Goal: Obtain resource: Obtain resource

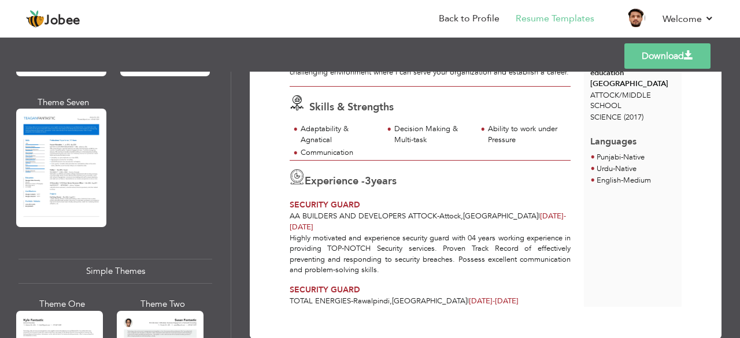
scroll to position [2089, 0]
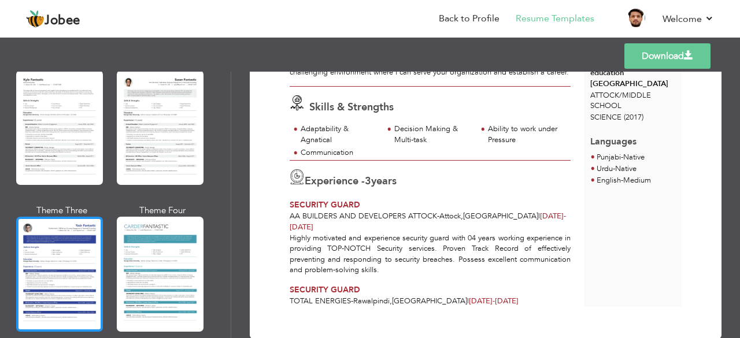
click at [73, 246] on div at bounding box center [59, 274] width 87 height 114
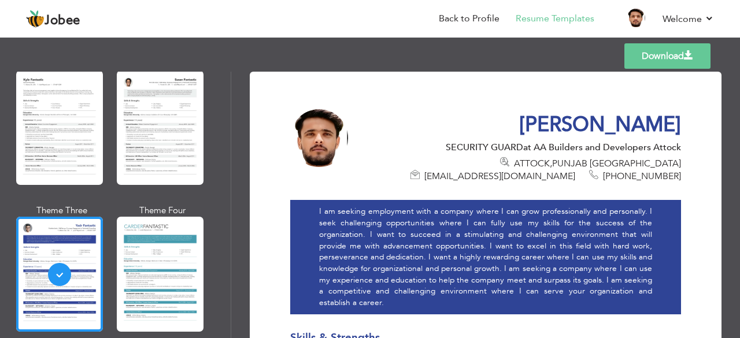
scroll to position [0, 0]
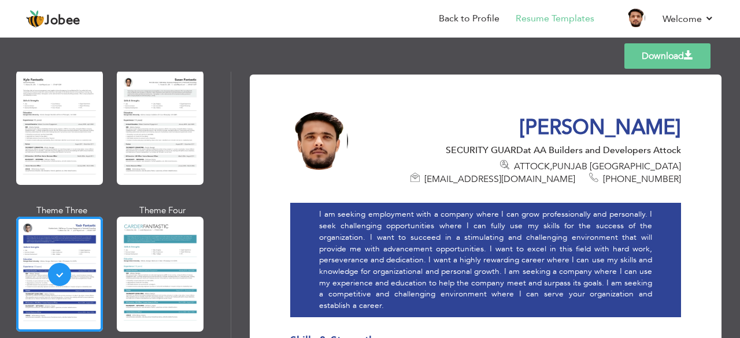
click at [649, 52] on link "Download" at bounding box center [667, 55] width 86 height 25
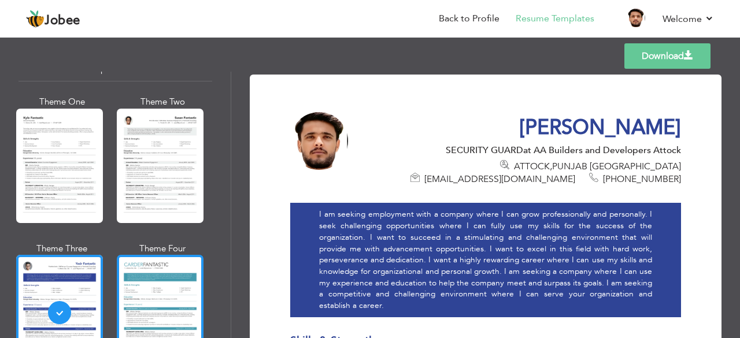
scroll to position [2013, 0]
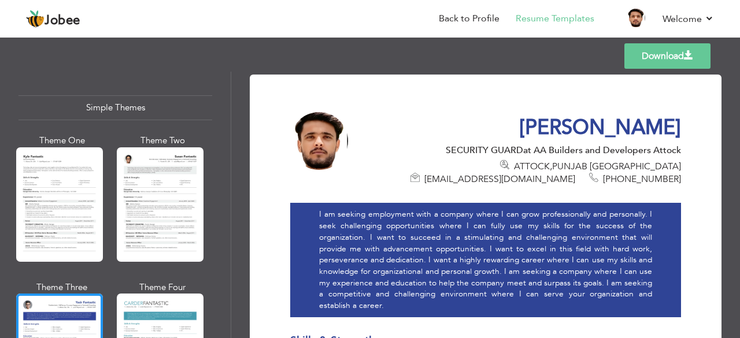
click at [143, 206] on div at bounding box center [160, 204] width 87 height 114
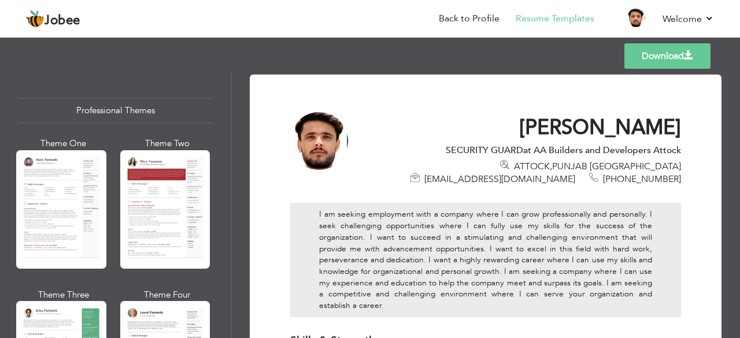
scroll to position [0, 0]
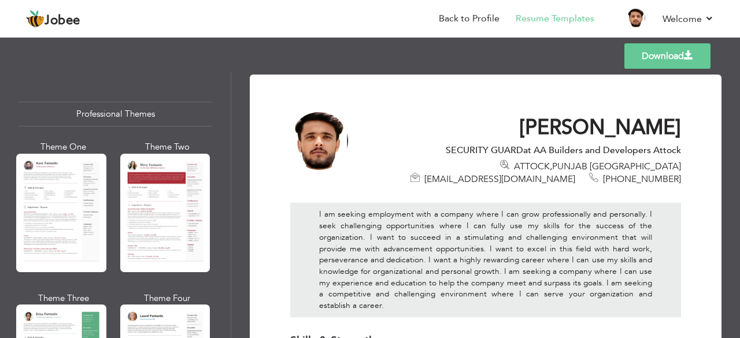
click at [663, 57] on link "Download" at bounding box center [667, 55] width 86 height 25
click at [315, 138] on div at bounding box center [319, 141] width 58 height 58
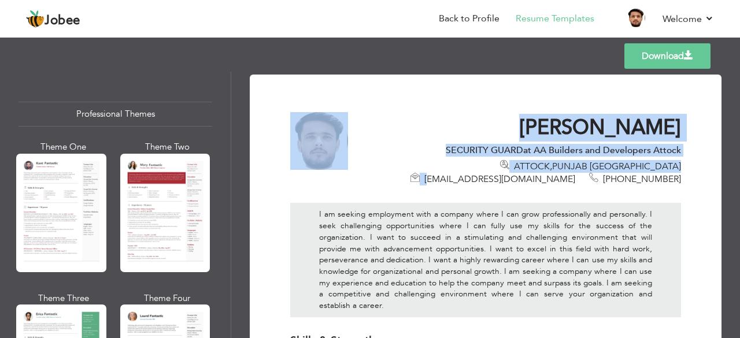
drag, startPoint x: 574, startPoint y: 168, endPoint x: 693, endPoint y: 171, distance: 118.5
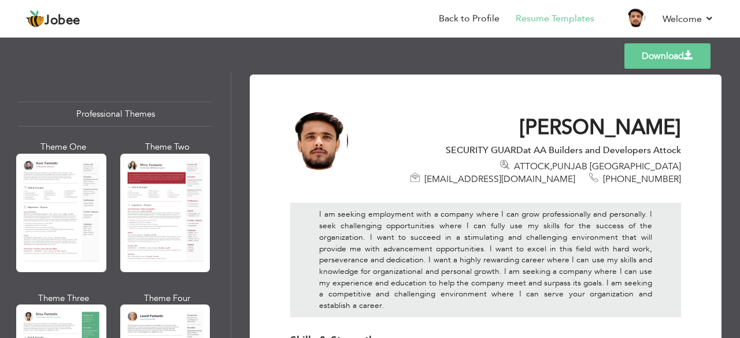
click at [543, 214] on div "I am seeking employment with a company where I can grow professionally and pers…" at bounding box center [485, 260] width 391 height 114
click at [453, 213] on div "I am seeking employment with a company where I can grow professionally and pers…" at bounding box center [485, 260] width 391 height 114
click at [451, 232] on div "I am seeking employment with a company where I can grow professionally and pers…" at bounding box center [485, 260] width 391 height 114
click at [473, 21] on link "Back to Profile" at bounding box center [469, 18] width 61 height 13
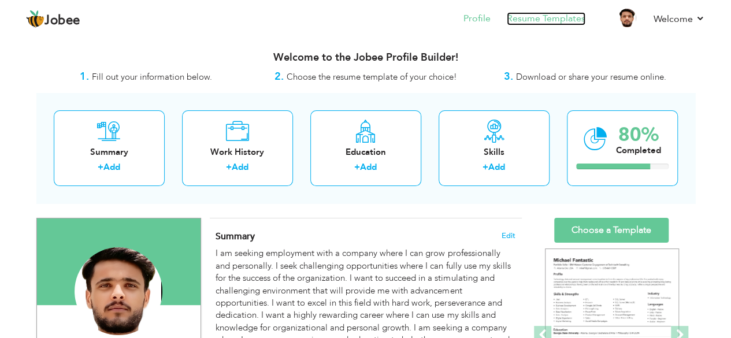
click at [536, 16] on link "Resume Templates" at bounding box center [546, 18] width 79 height 13
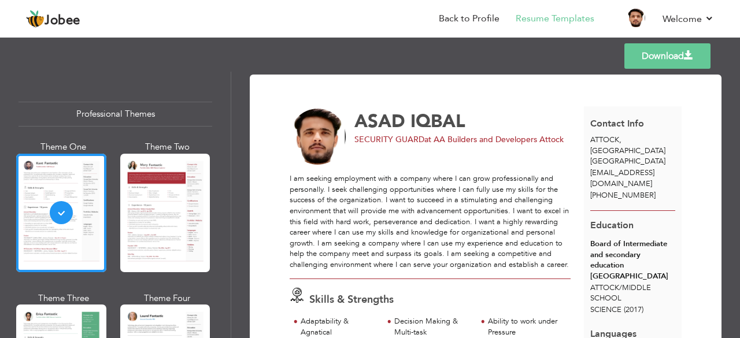
drag, startPoint x: 355, startPoint y: 137, endPoint x: 566, endPoint y: 135, distance: 210.9
click at [566, 135] on div "SECURITY GUARD at AA Builders and Developers Attock" at bounding box center [469, 140] width 231 height 12
click at [508, 155] on div "ASAD IQBAL SECURITY GUARD at AA Builders and Developers Attock" at bounding box center [436, 137] width 307 height 57
click at [407, 168] on div "ASAD IQBAL SECURITY GUARD at AA Builders and Developers Attock Skills & Strengt…" at bounding box center [436, 302] width 294 height 393
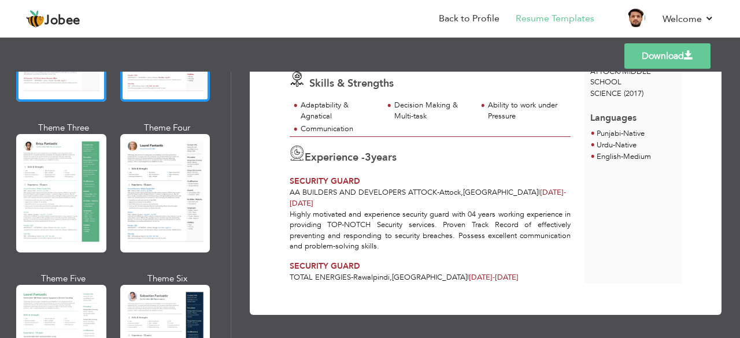
scroll to position [192, 0]
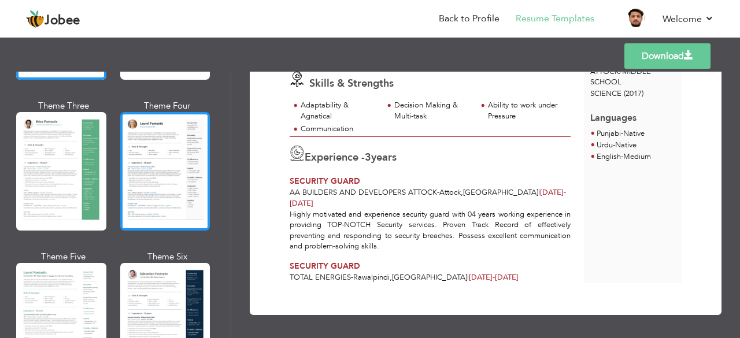
click at [170, 200] on div at bounding box center [165, 171] width 90 height 118
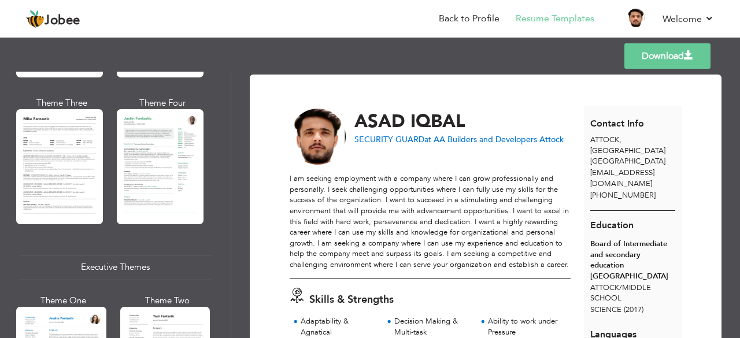
scroll to position [693, 0]
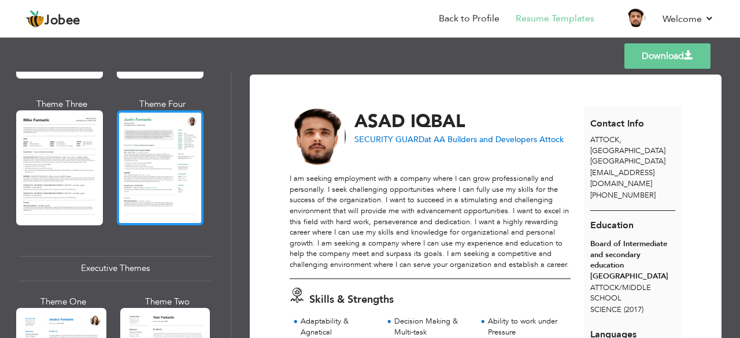
click at [150, 195] on div at bounding box center [160, 167] width 87 height 114
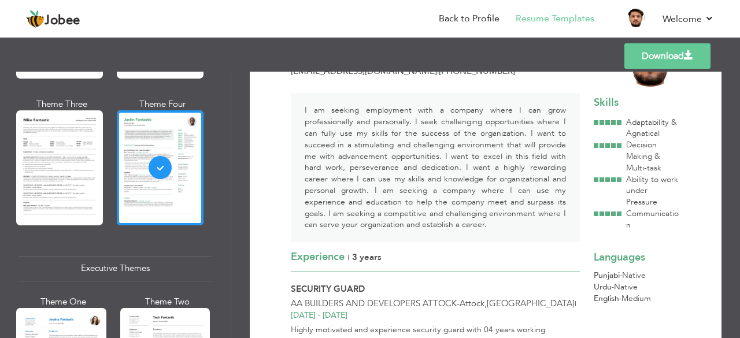
scroll to position [0, 0]
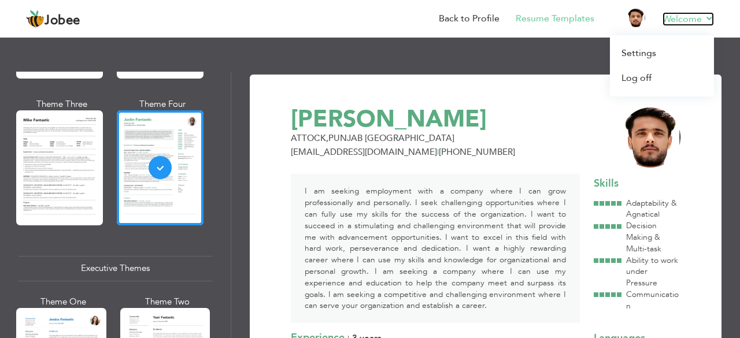
click at [671, 15] on link "Welcome" at bounding box center [687, 19] width 51 height 14
click at [671, 14] on link "Welcome" at bounding box center [687, 19] width 51 height 14
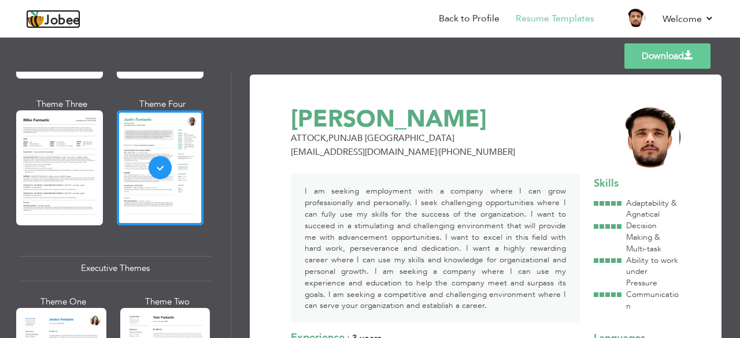
click at [75, 17] on span "Jobee" at bounding box center [62, 20] width 36 height 13
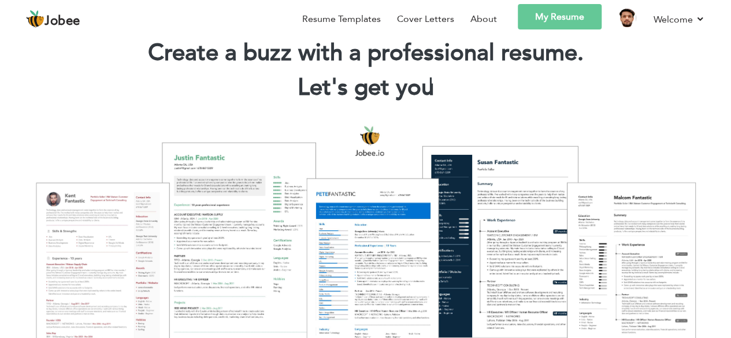
scroll to position [77, 0]
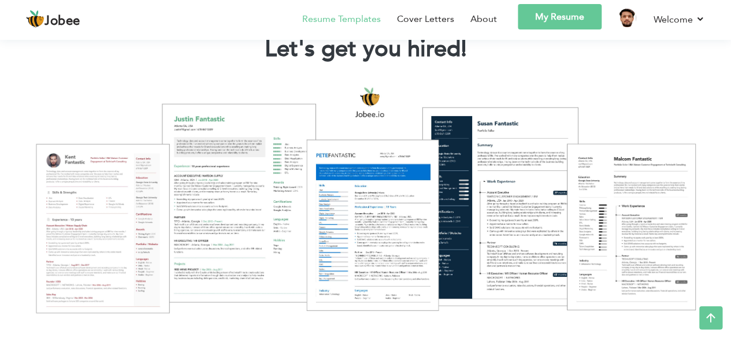
click at [365, 20] on link "Resume Templates" at bounding box center [341, 19] width 79 height 14
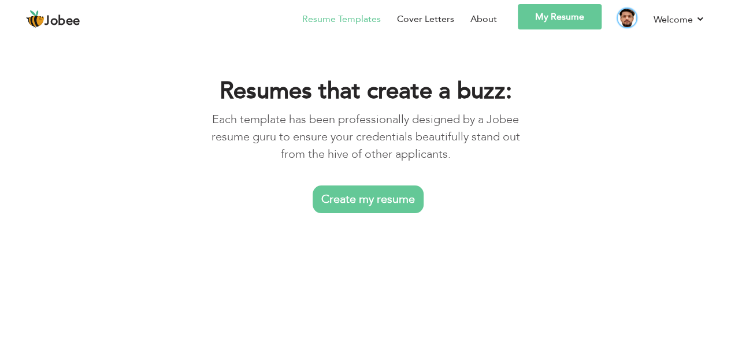
click at [622, 14] on img at bounding box center [627, 18] width 18 height 18
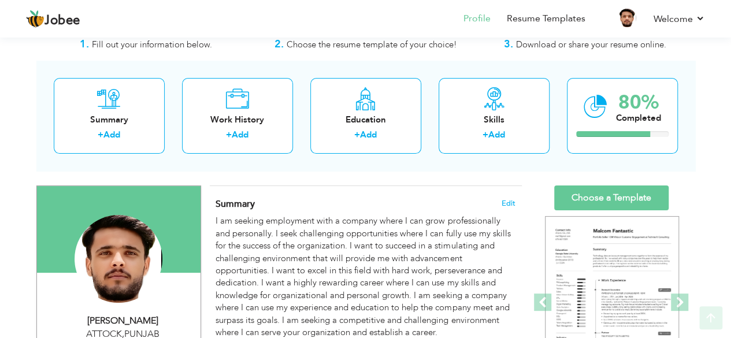
scroll to position [77, 0]
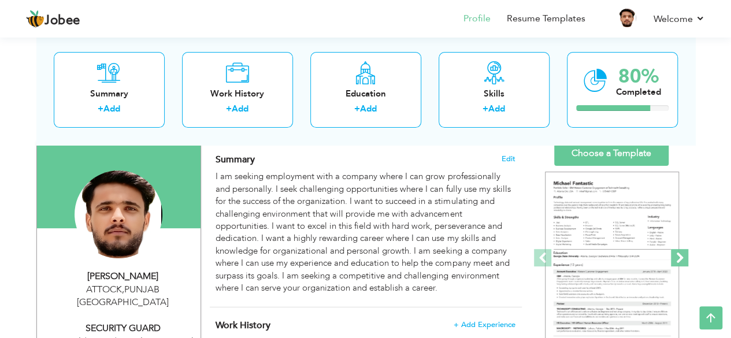
click at [684, 255] on span at bounding box center [679, 257] width 17 height 17
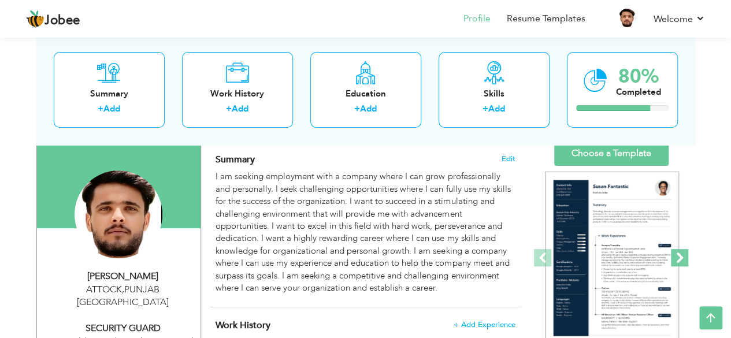
click at [684, 255] on span at bounding box center [679, 257] width 17 height 17
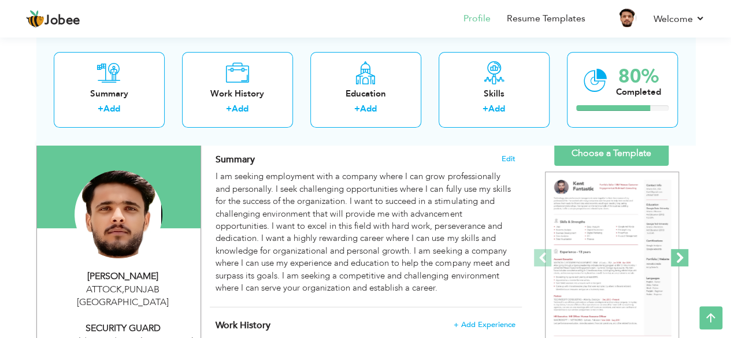
click at [684, 255] on span at bounding box center [679, 257] width 17 height 17
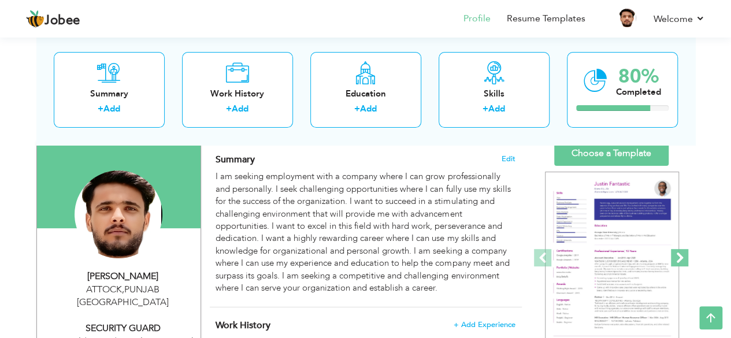
click at [684, 255] on span at bounding box center [679, 257] width 17 height 17
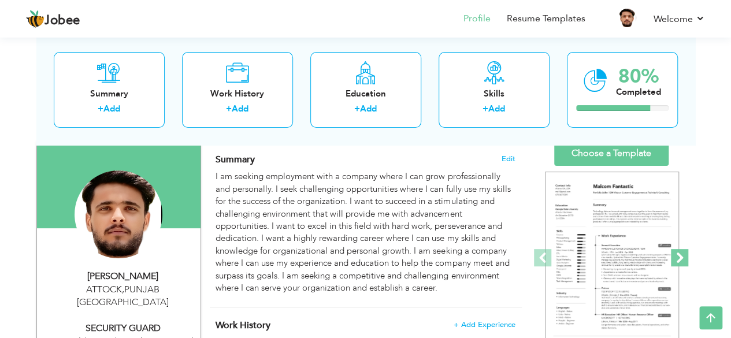
click at [684, 255] on span at bounding box center [679, 257] width 17 height 17
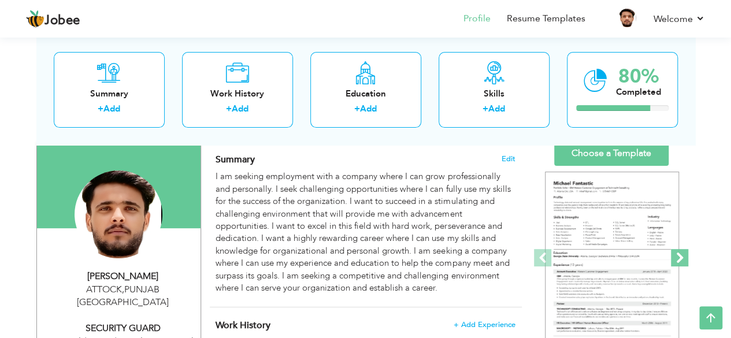
click at [684, 255] on span at bounding box center [679, 257] width 17 height 17
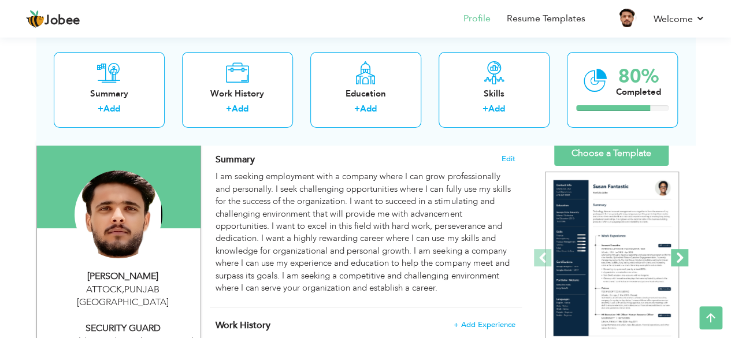
click at [684, 255] on span at bounding box center [679, 257] width 17 height 17
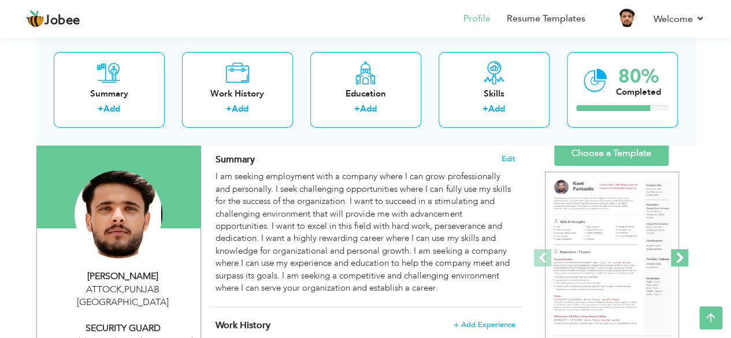
click at [684, 255] on span at bounding box center [679, 257] width 17 height 17
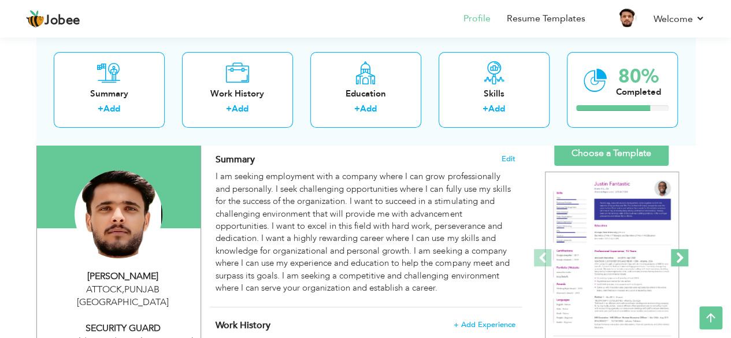
click at [684, 255] on span at bounding box center [679, 257] width 17 height 17
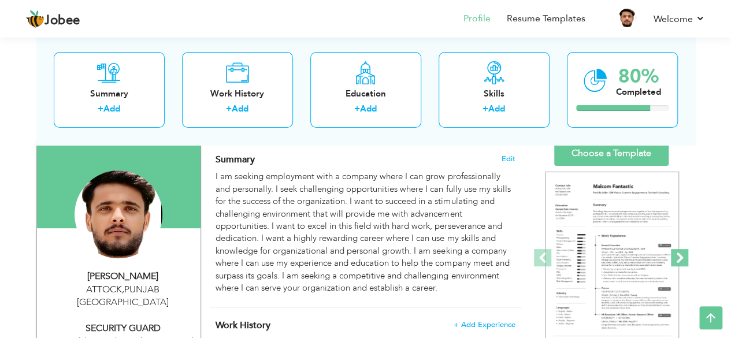
click at [684, 255] on span at bounding box center [679, 257] width 17 height 17
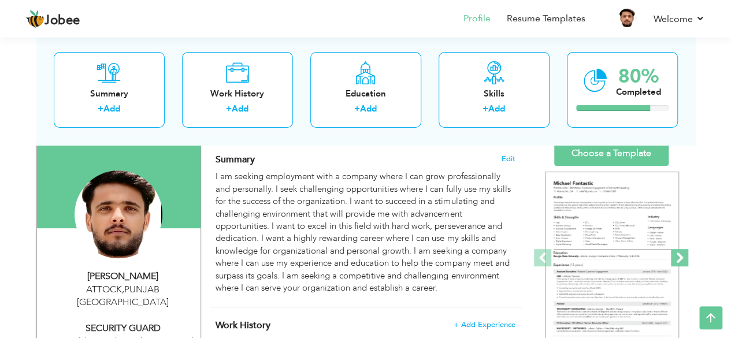
click at [684, 255] on span at bounding box center [679, 257] width 17 height 17
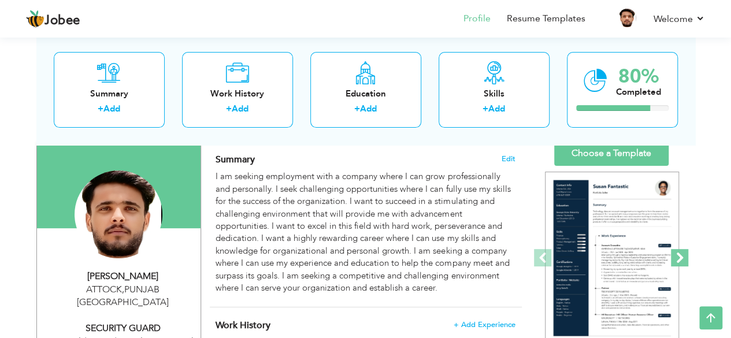
click at [684, 255] on span at bounding box center [679, 257] width 17 height 17
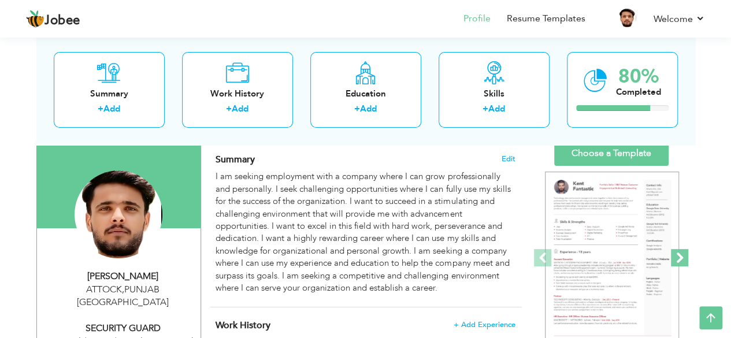
click at [684, 255] on span at bounding box center [679, 257] width 17 height 17
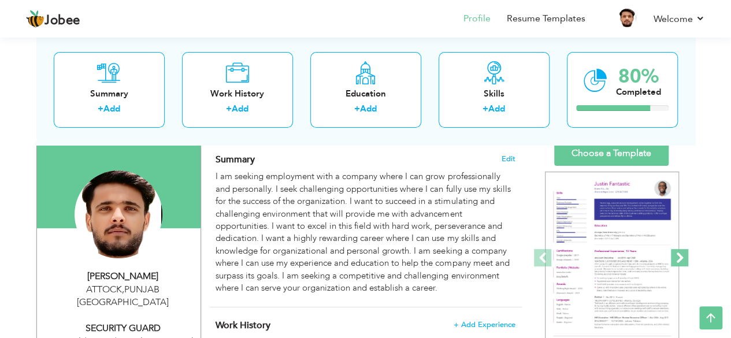
click at [684, 255] on span at bounding box center [679, 257] width 17 height 17
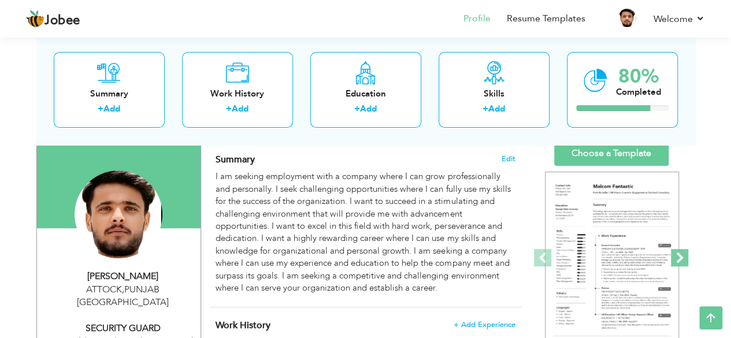
click at [684, 255] on span at bounding box center [679, 257] width 17 height 17
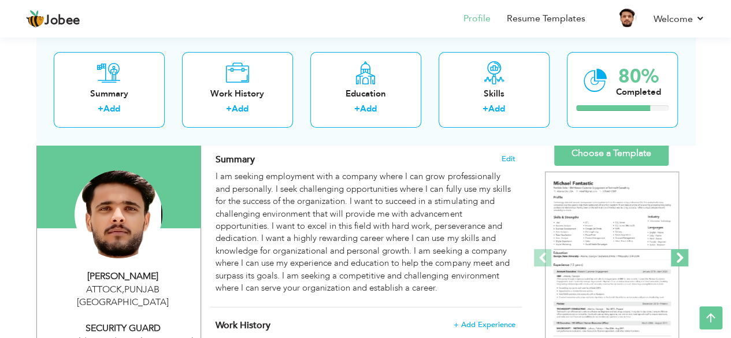
click at [684, 255] on span at bounding box center [679, 257] width 17 height 17
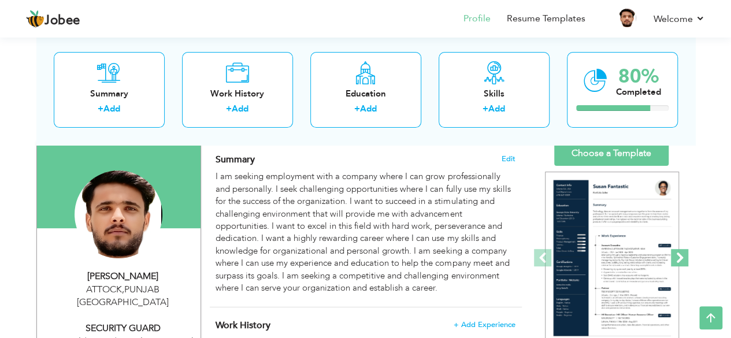
click at [684, 255] on span at bounding box center [679, 257] width 17 height 17
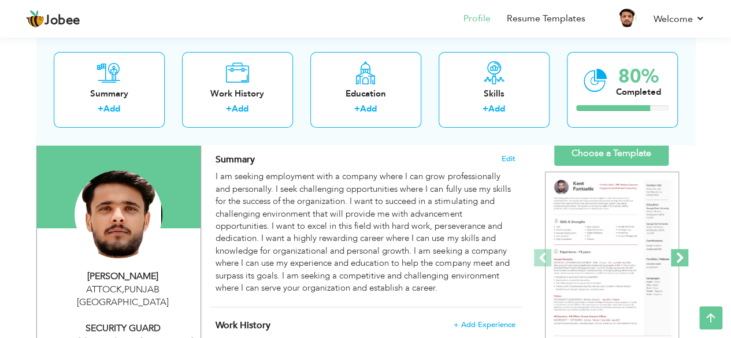
click at [684, 255] on span at bounding box center [679, 257] width 17 height 17
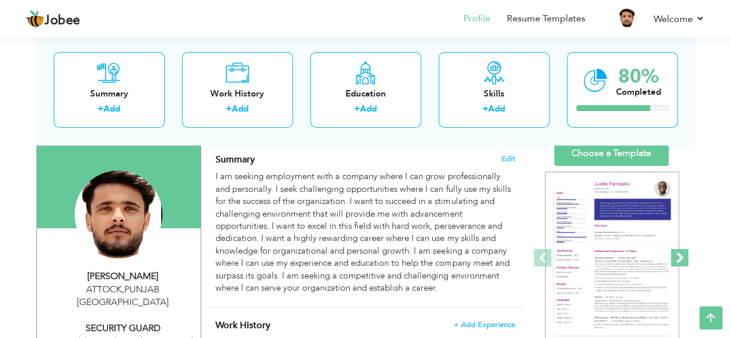
click at [684, 255] on span at bounding box center [679, 257] width 17 height 17
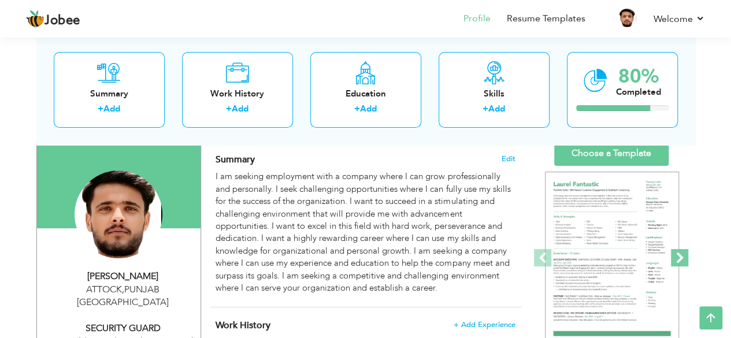
click at [684, 255] on span at bounding box center [679, 257] width 17 height 17
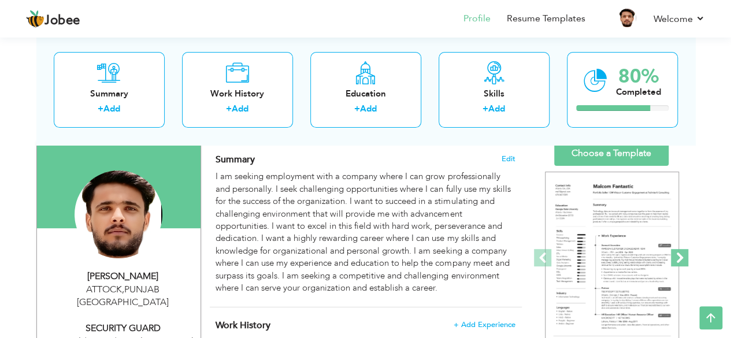
click at [684, 255] on span at bounding box center [679, 257] width 17 height 17
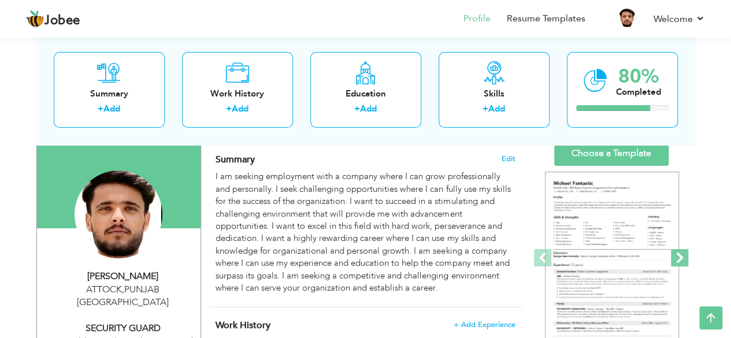
click at [684, 255] on span at bounding box center [679, 257] width 17 height 17
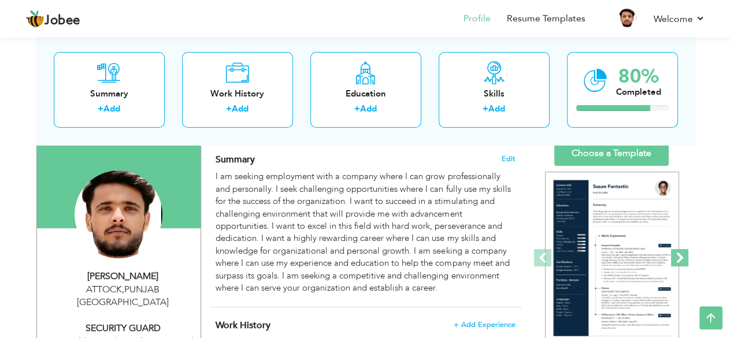
click at [684, 255] on span at bounding box center [679, 257] width 17 height 17
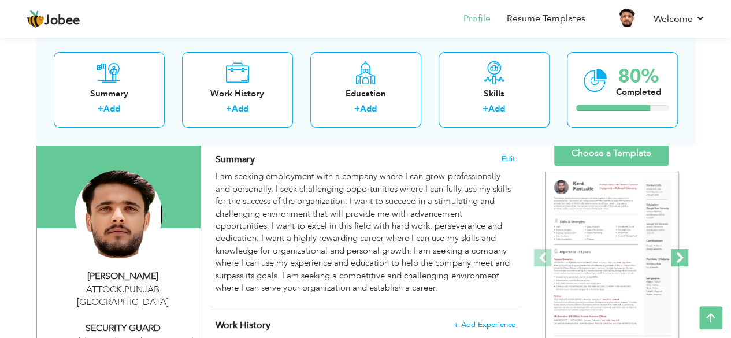
click at [684, 255] on span at bounding box center [679, 257] width 17 height 17
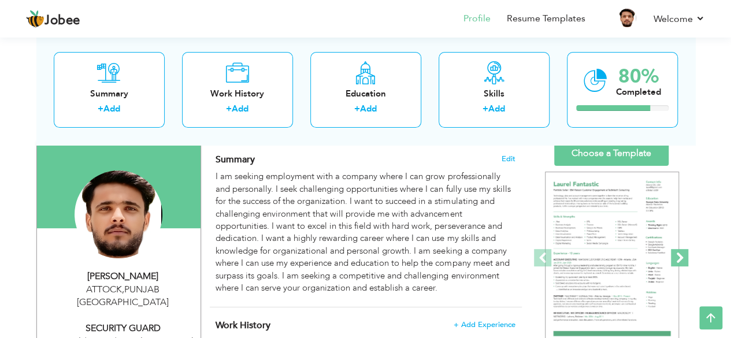
click at [684, 255] on span at bounding box center [679, 257] width 17 height 17
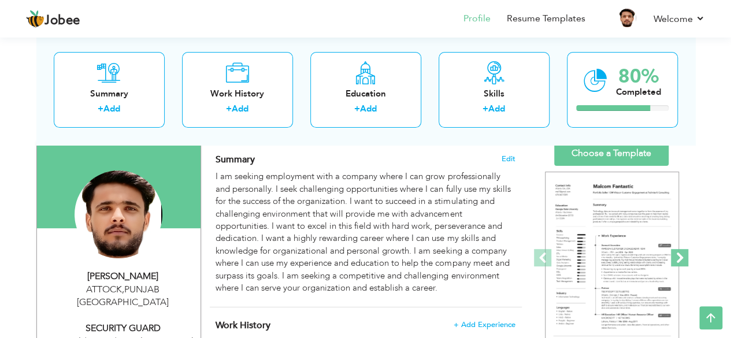
click at [684, 255] on span at bounding box center [679, 257] width 17 height 17
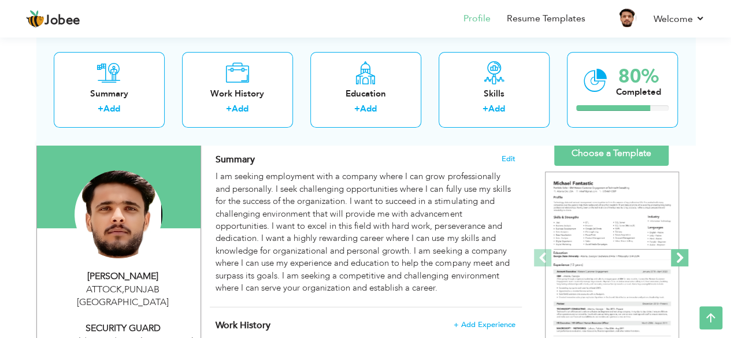
click at [684, 255] on span at bounding box center [679, 257] width 17 height 17
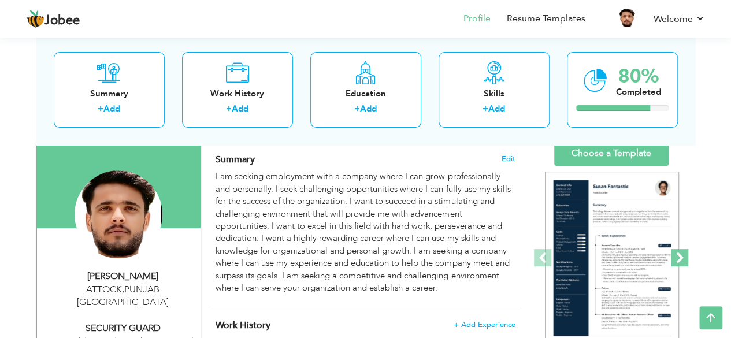
click at [684, 255] on span at bounding box center [679, 257] width 17 height 17
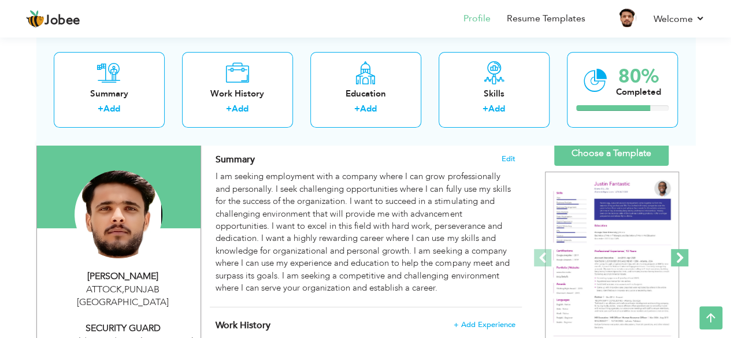
click at [684, 255] on span at bounding box center [679, 257] width 17 height 17
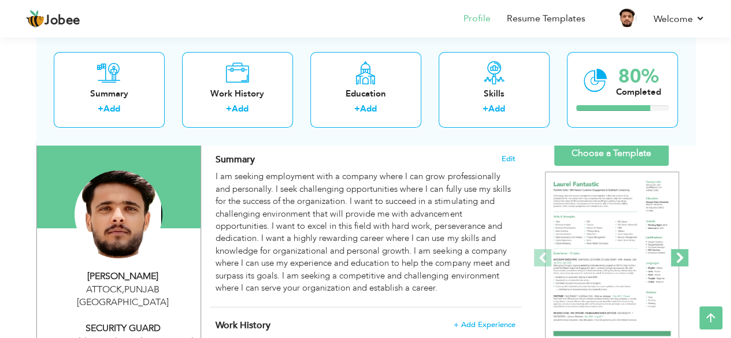
click at [684, 255] on span at bounding box center [679, 257] width 17 height 17
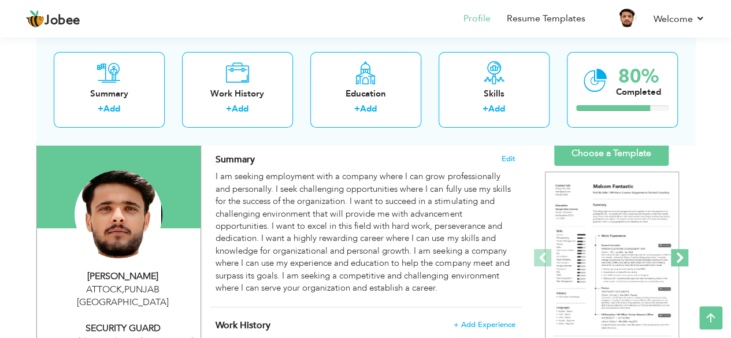
click at [684, 255] on span at bounding box center [679, 257] width 17 height 17
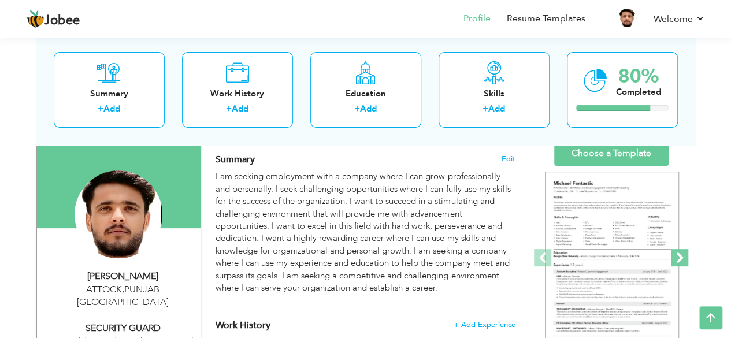
click at [684, 255] on span at bounding box center [679, 257] width 17 height 17
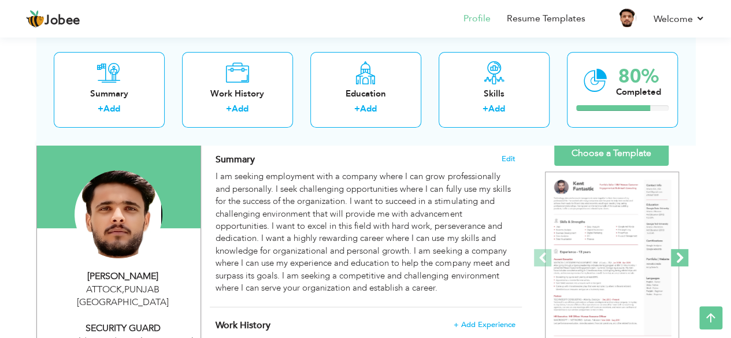
click at [684, 255] on span at bounding box center [679, 257] width 17 height 17
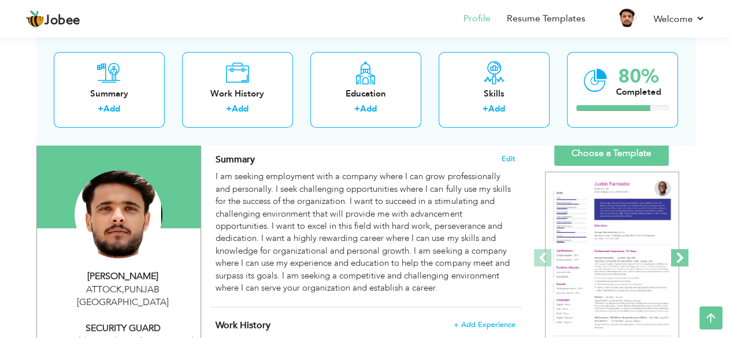
click at [684, 255] on span at bounding box center [679, 257] width 17 height 17
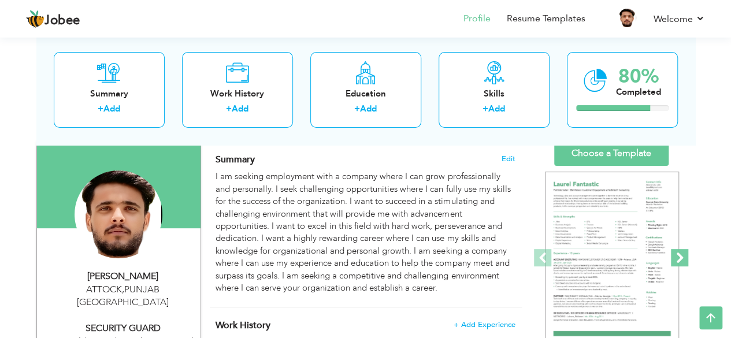
click at [684, 255] on span at bounding box center [679, 257] width 17 height 17
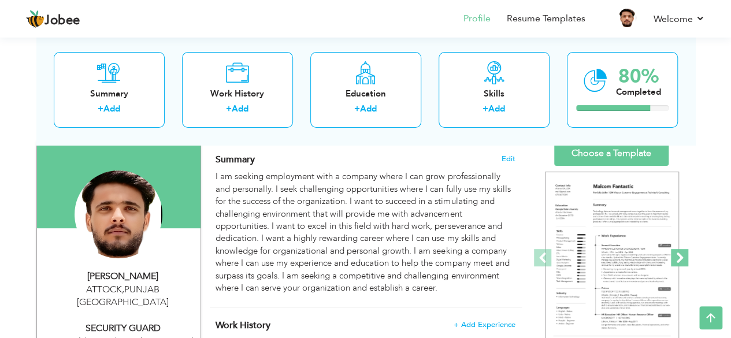
click at [684, 255] on span at bounding box center [679, 257] width 17 height 17
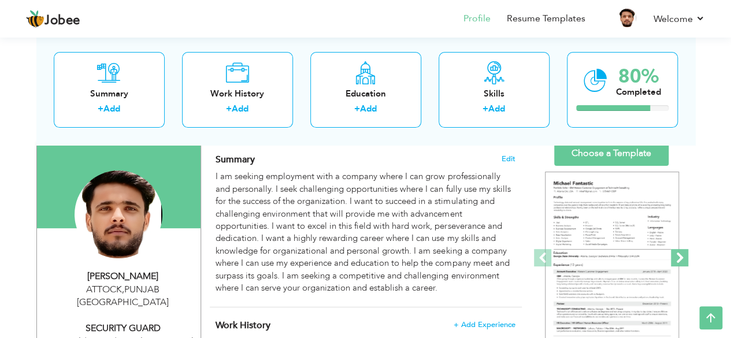
click at [684, 255] on span at bounding box center [679, 257] width 17 height 17
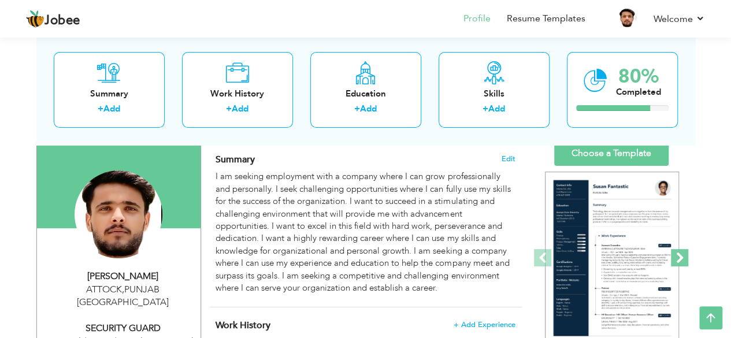
click at [684, 255] on span at bounding box center [679, 257] width 17 height 17
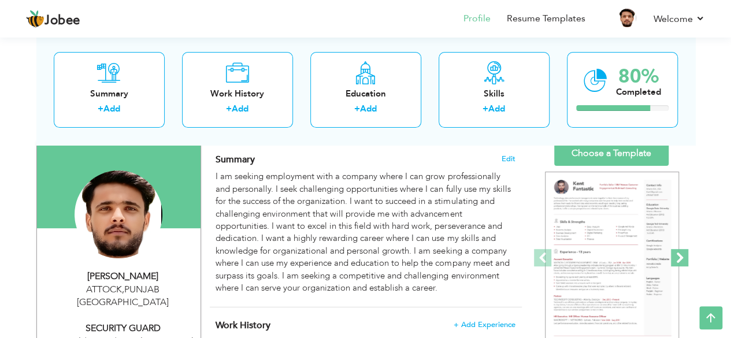
click at [684, 255] on span at bounding box center [679, 257] width 17 height 17
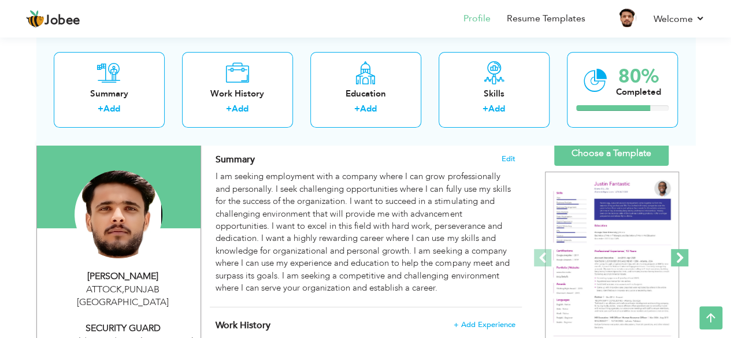
click at [684, 255] on span at bounding box center [679, 257] width 17 height 17
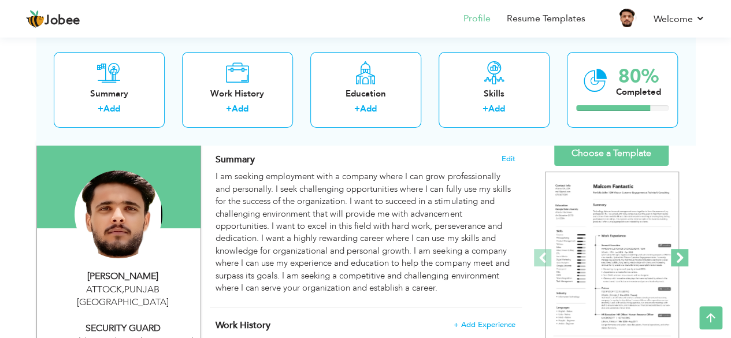
click at [684, 255] on span at bounding box center [679, 257] width 17 height 17
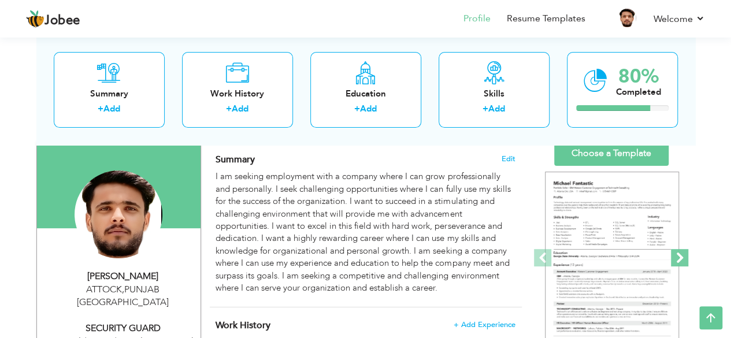
click at [684, 255] on span at bounding box center [679, 257] width 17 height 17
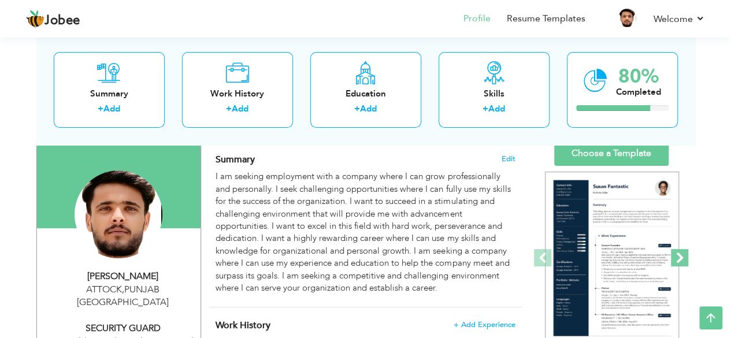
click at [684, 255] on span at bounding box center [679, 257] width 17 height 17
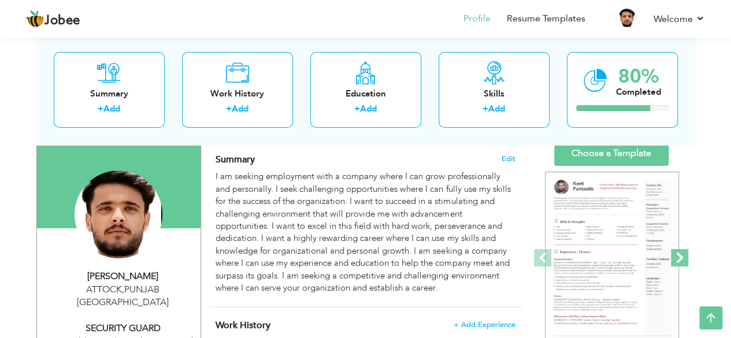
click at [684, 255] on span at bounding box center [679, 257] width 17 height 17
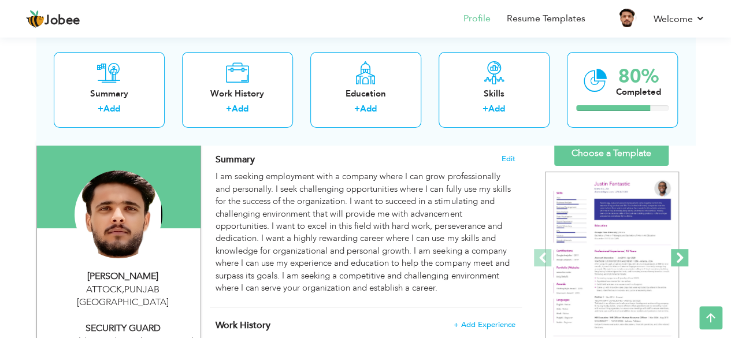
click at [684, 255] on span at bounding box center [679, 257] width 17 height 17
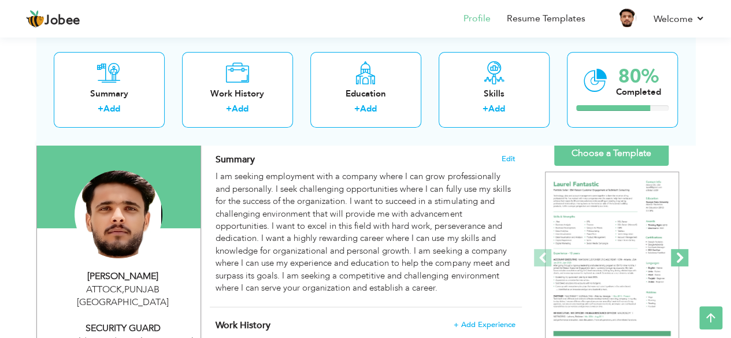
click at [684, 255] on span at bounding box center [679, 257] width 17 height 17
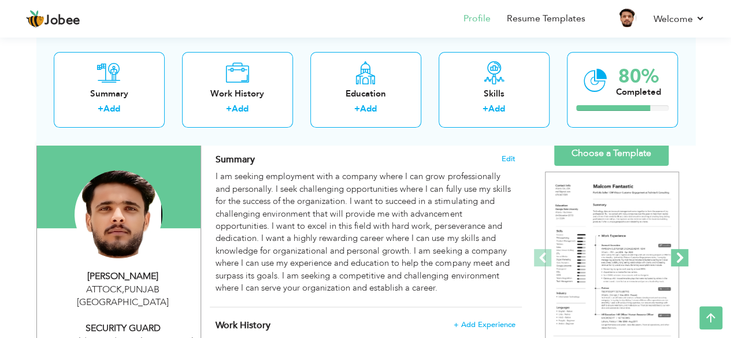
click at [684, 255] on span at bounding box center [679, 257] width 17 height 17
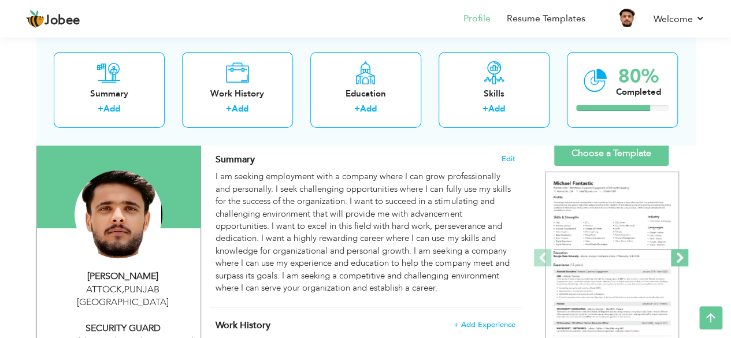
click at [684, 255] on span at bounding box center [679, 257] width 17 height 17
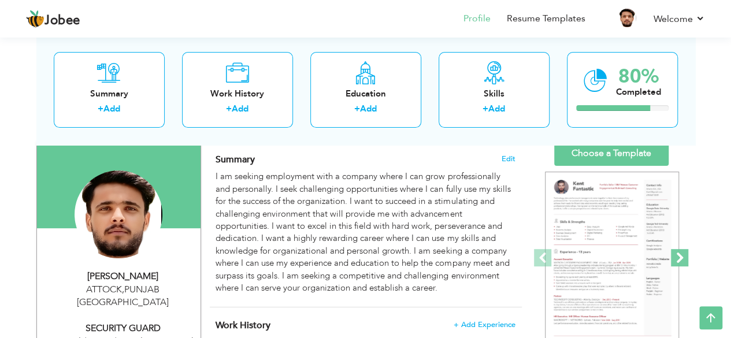
click at [684, 255] on span at bounding box center [679, 257] width 17 height 17
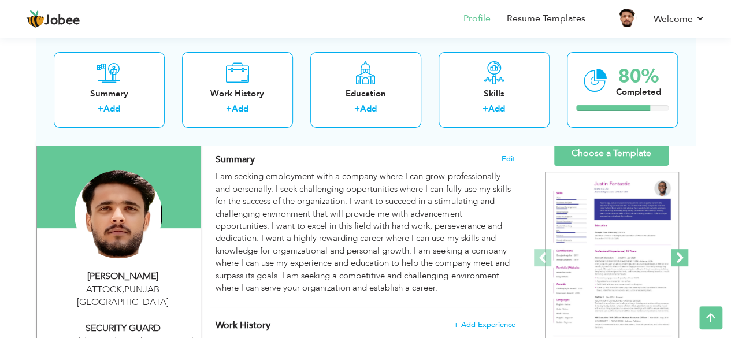
click at [684, 255] on span at bounding box center [679, 257] width 17 height 17
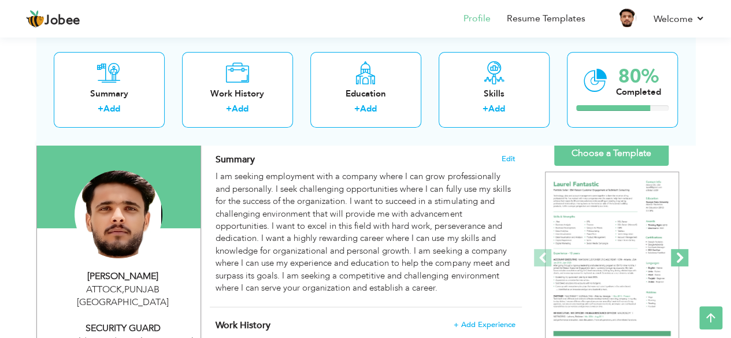
click at [684, 255] on span at bounding box center [679, 257] width 17 height 17
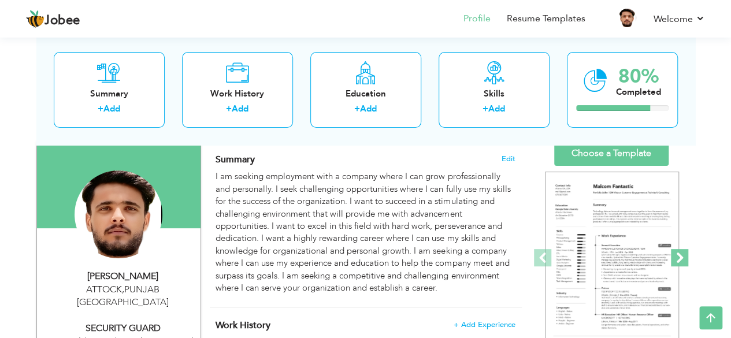
click at [684, 255] on span at bounding box center [679, 257] width 17 height 17
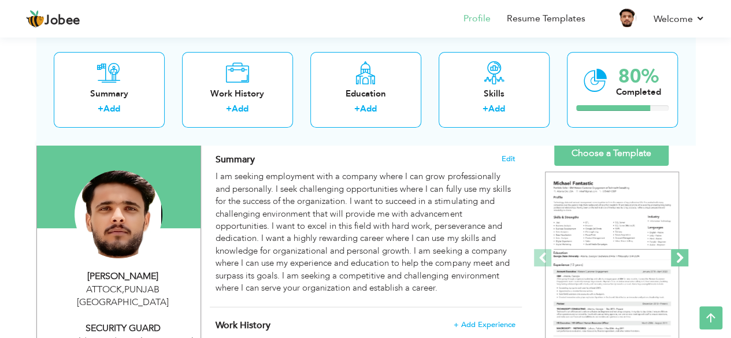
click at [684, 255] on span at bounding box center [679, 257] width 17 height 17
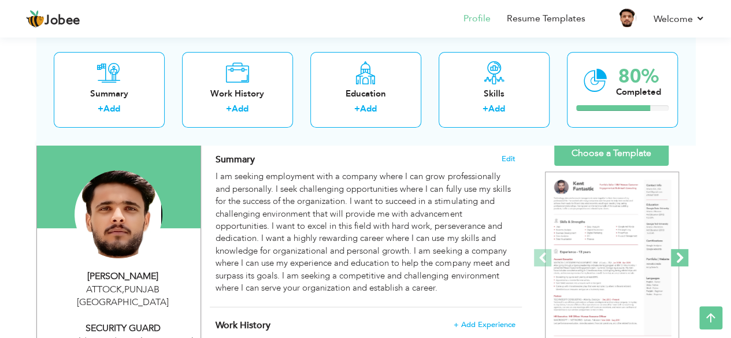
click at [684, 255] on span at bounding box center [679, 257] width 17 height 17
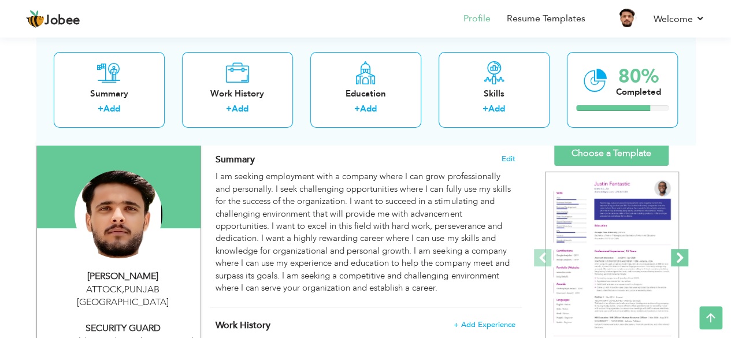
click at [684, 255] on span at bounding box center [679, 257] width 17 height 17
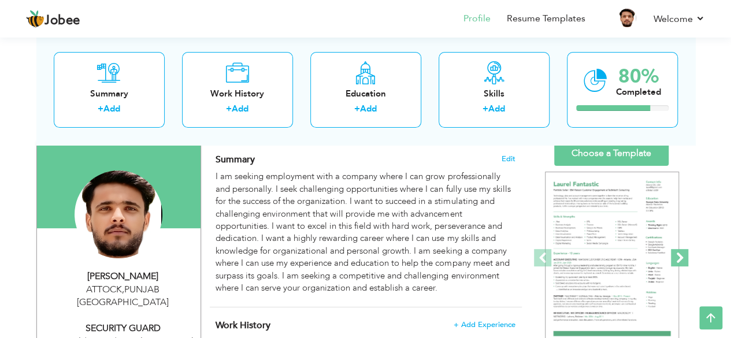
click at [684, 255] on span at bounding box center [679, 257] width 17 height 17
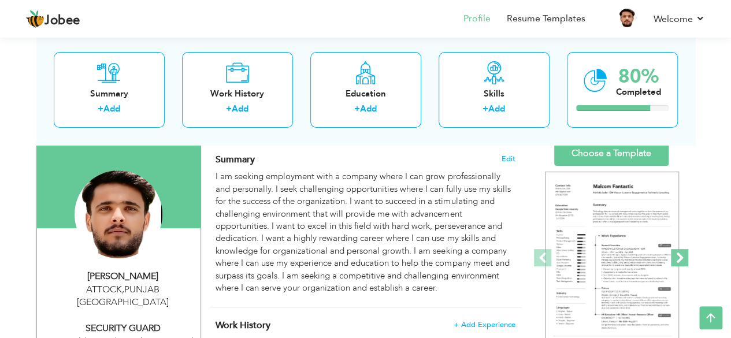
click at [684, 255] on span at bounding box center [679, 257] width 17 height 17
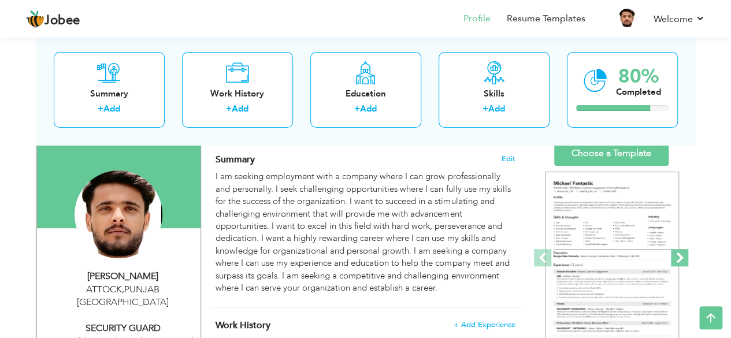
click at [684, 255] on span at bounding box center [679, 257] width 17 height 17
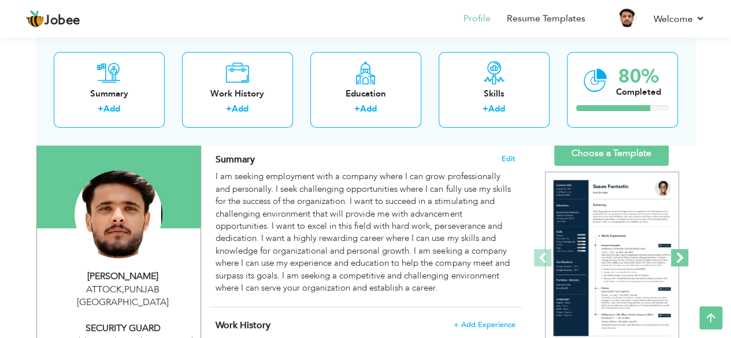
click at [684, 255] on span at bounding box center [679, 257] width 17 height 17
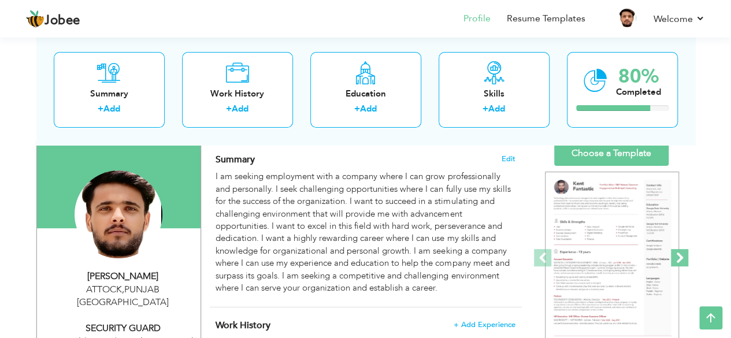
click at [684, 255] on span at bounding box center [679, 257] width 17 height 17
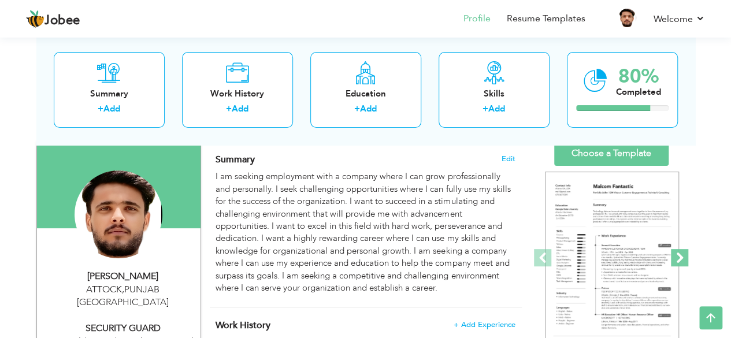
click at [684, 255] on span at bounding box center [679, 257] width 17 height 17
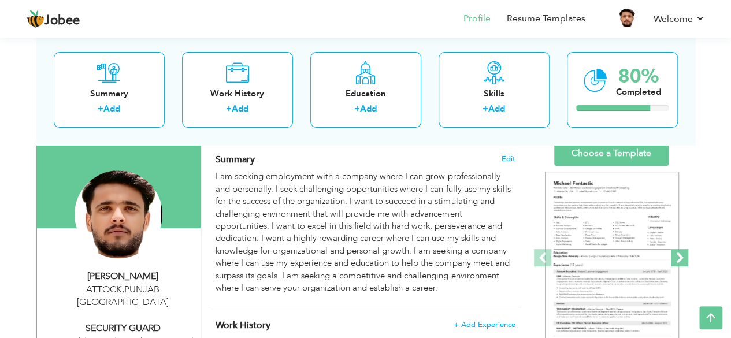
click at [684, 255] on span at bounding box center [679, 257] width 17 height 17
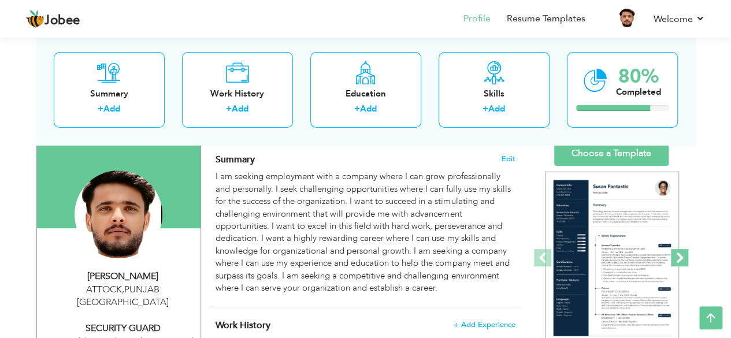
click at [684, 255] on span at bounding box center [679, 257] width 17 height 17
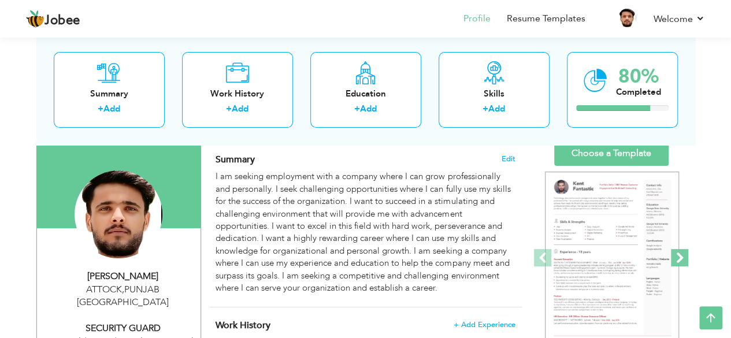
click at [684, 255] on span at bounding box center [679, 257] width 17 height 17
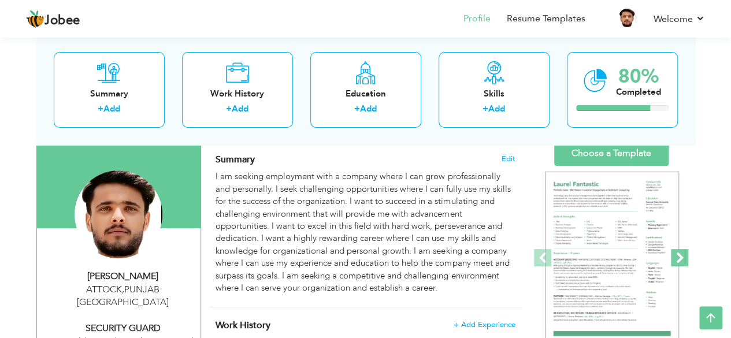
click at [684, 255] on span at bounding box center [679, 257] width 17 height 17
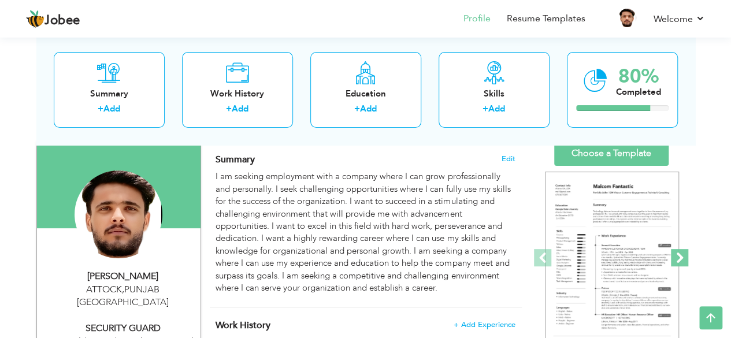
click at [684, 255] on span at bounding box center [679, 257] width 17 height 17
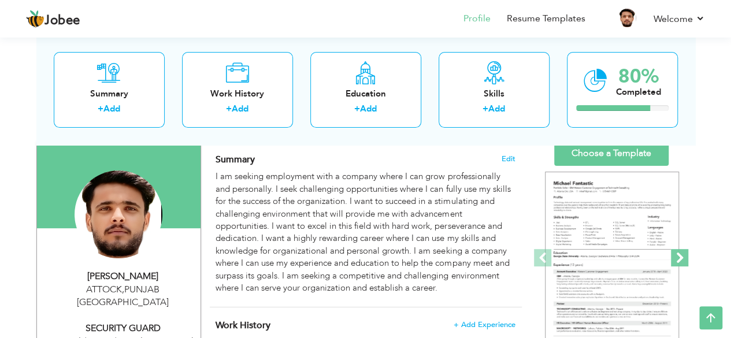
click at [684, 255] on span at bounding box center [679, 257] width 17 height 17
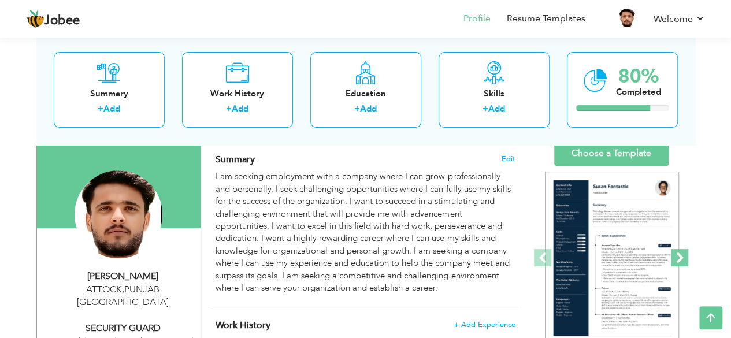
click at [684, 255] on span at bounding box center [679, 257] width 17 height 17
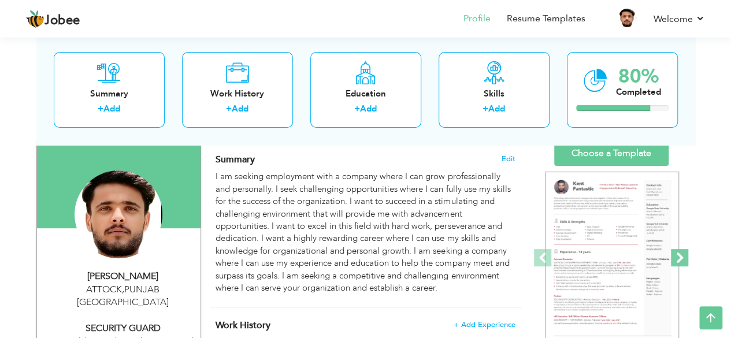
click at [684, 255] on span at bounding box center [679, 257] width 17 height 17
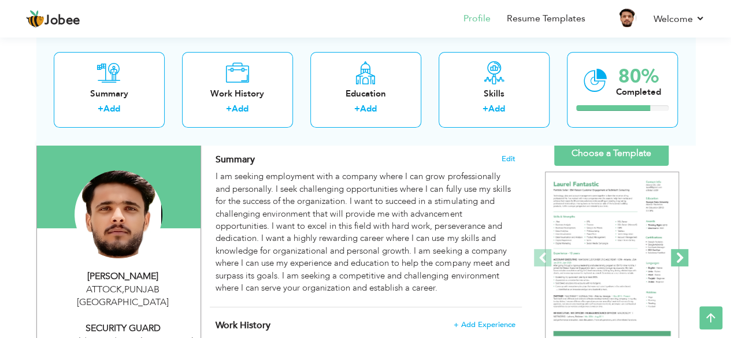
click at [684, 255] on span at bounding box center [679, 257] width 17 height 17
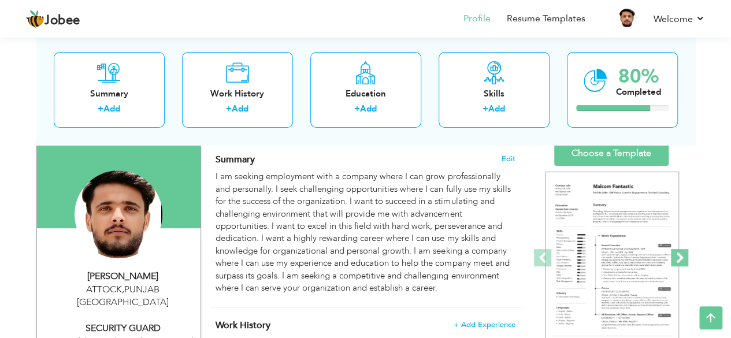
click at [684, 255] on span at bounding box center [679, 257] width 17 height 17
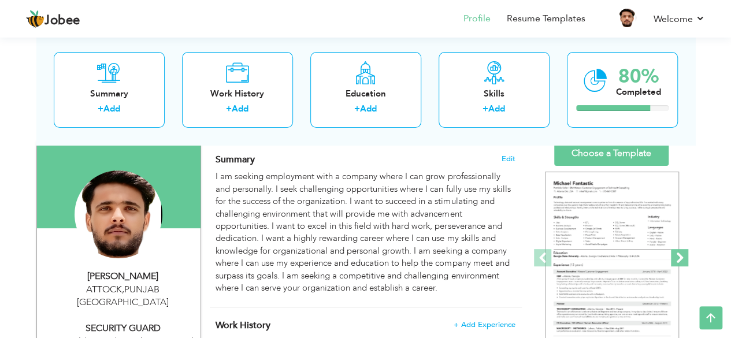
click at [684, 255] on span at bounding box center [679, 257] width 17 height 17
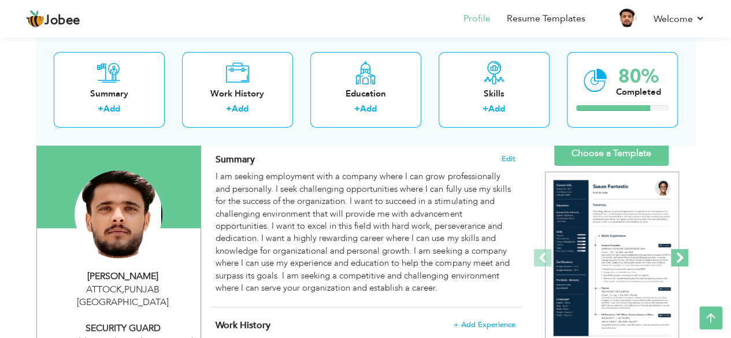
click at [684, 255] on span at bounding box center [679, 257] width 17 height 17
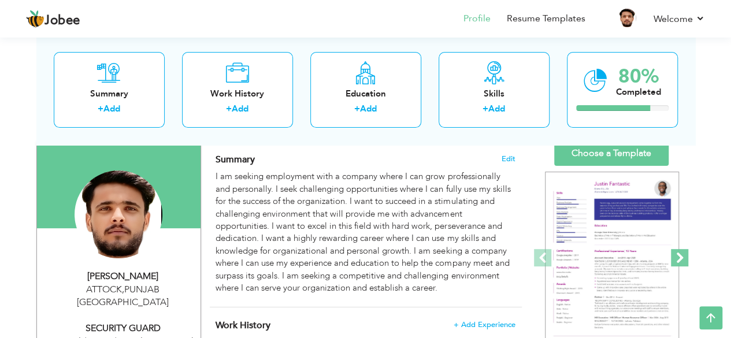
click at [684, 255] on span at bounding box center [679, 257] width 17 height 17
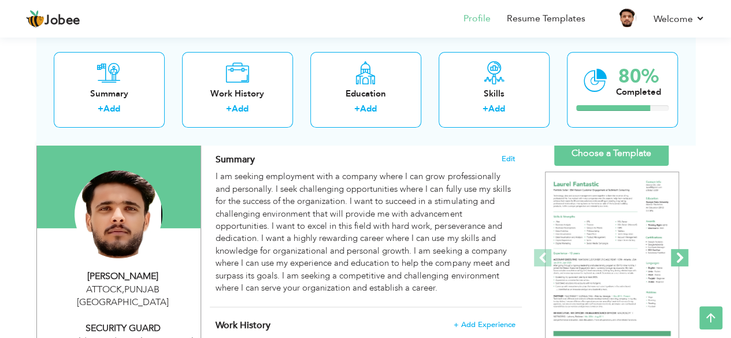
click at [684, 255] on span at bounding box center [679, 257] width 17 height 17
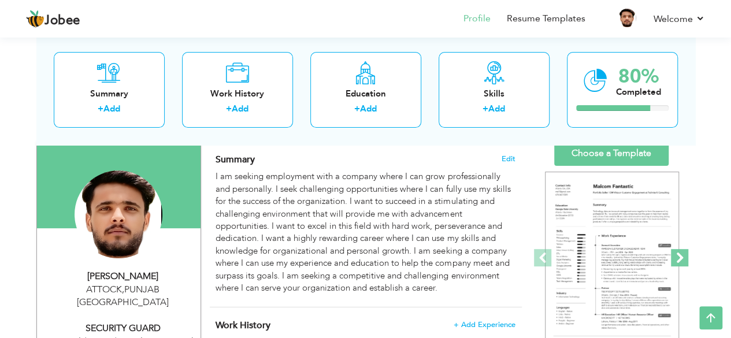
click at [684, 255] on span at bounding box center [679, 257] width 17 height 17
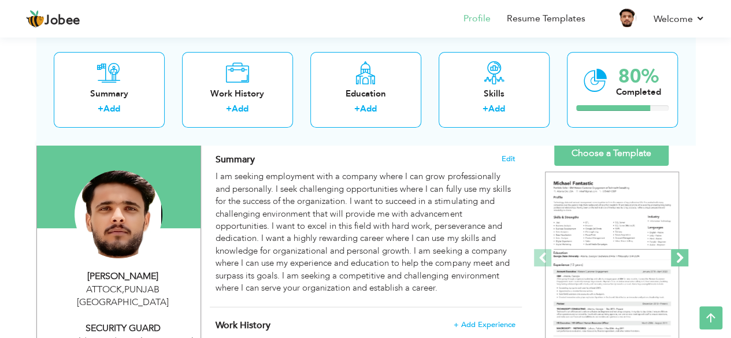
click at [684, 255] on span at bounding box center [679, 257] width 17 height 17
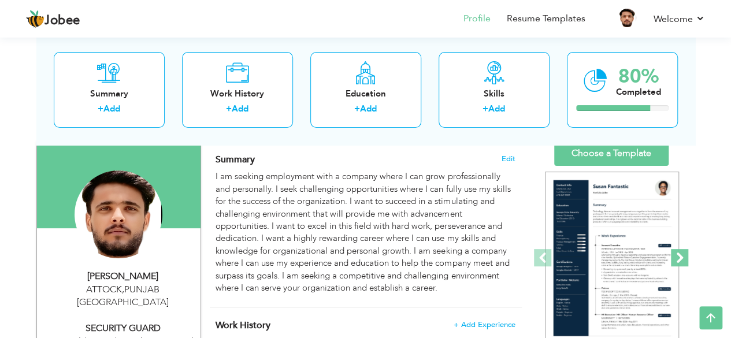
click at [684, 255] on span at bounding box center [679, 257] width 17 height 17
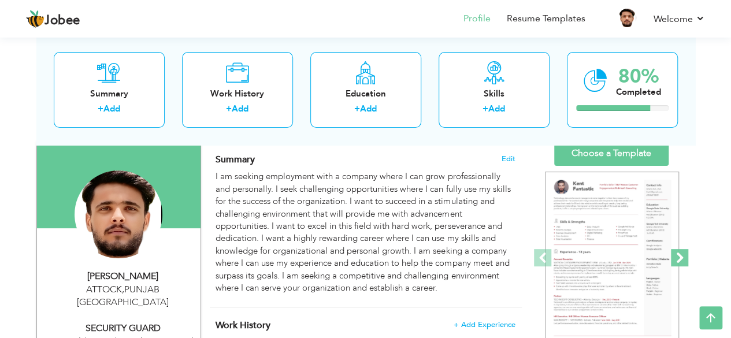
click at [684, 255] on span at bounding box center [679, 257] width 17 height 17
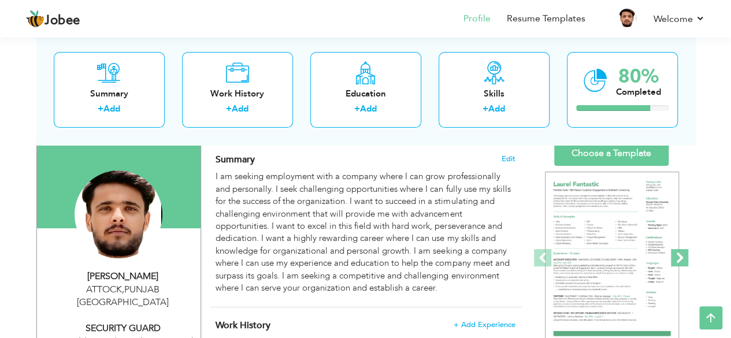
click at [684, 255] on span at bounding box center [679, 257] width 17 height 17
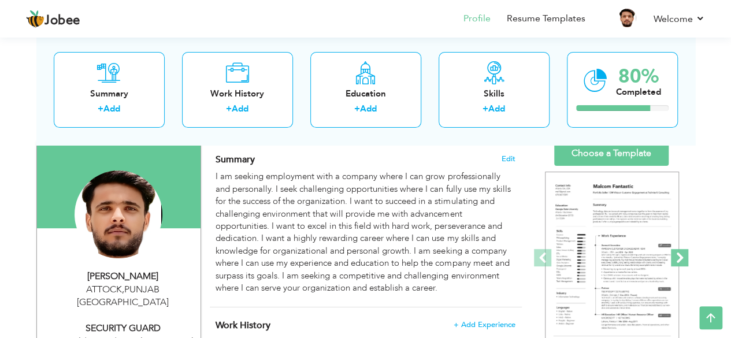
click at [684, 255] on span at bounding box center [679, 257] width 17 height 17
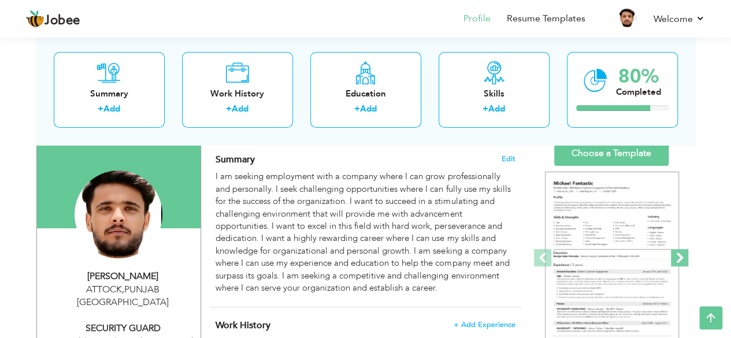
click at [684, 255] on span at bounding box center [679, 257] width 17 height 17
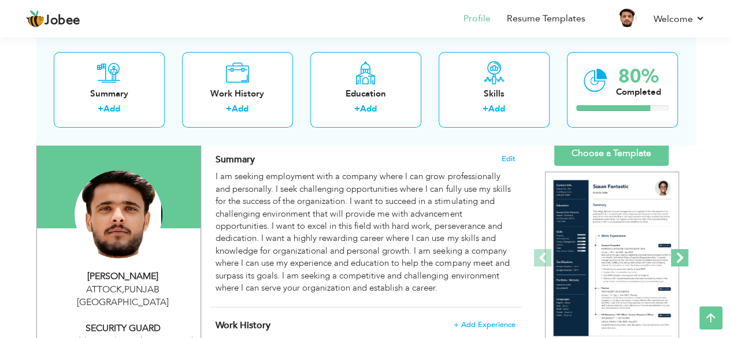
click at [684, 255] on span at bounding box center [679, 257] width 17 height 17
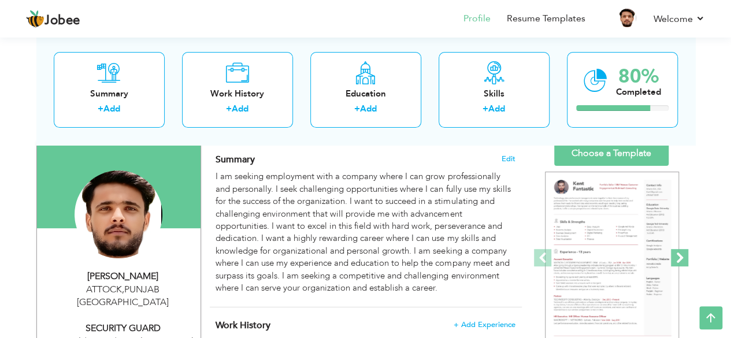
click at [684, 255] on span at bounding box center [679, 257] width 17 height 17
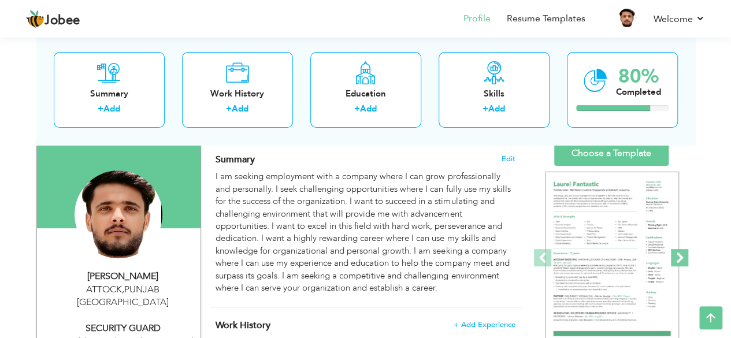
click at [684, 255] on span at bounding box center [679, 257] width 17 height 17
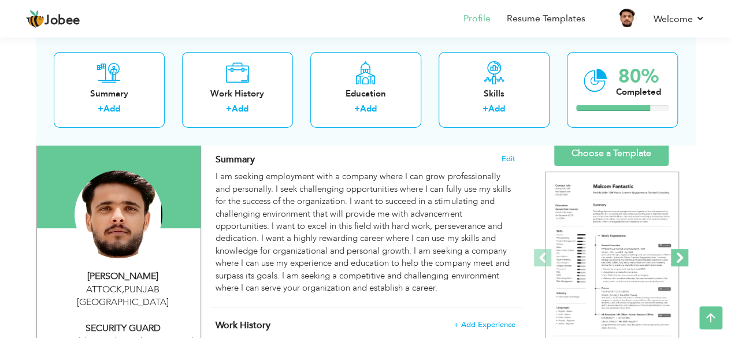
click at [684, 255] on span at bounding box center [679, 257] width 17 height 17
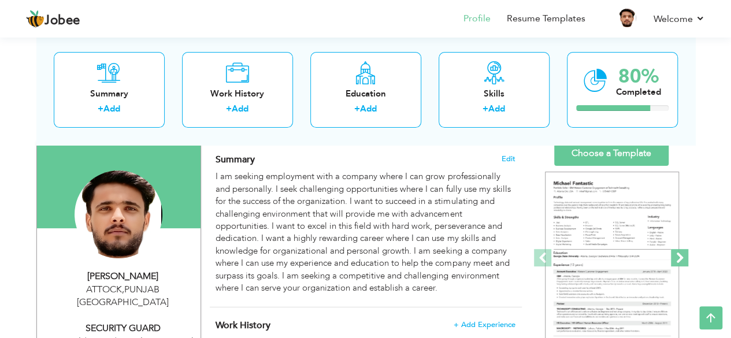
click at [684, 255] on span at bounding box center [679, 257] width 17 height 17
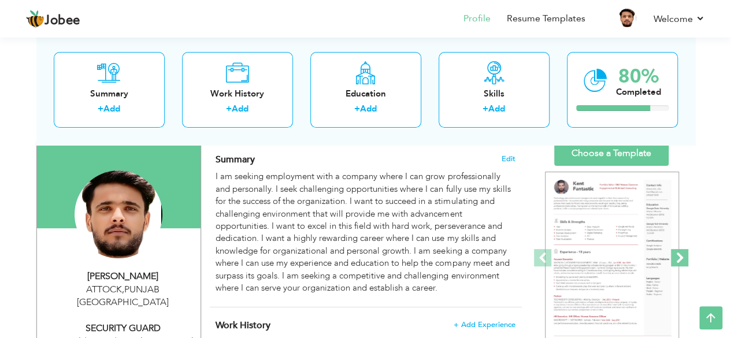
click at [684, 255] on span at bounding box center [679, 257] width 17 height 17
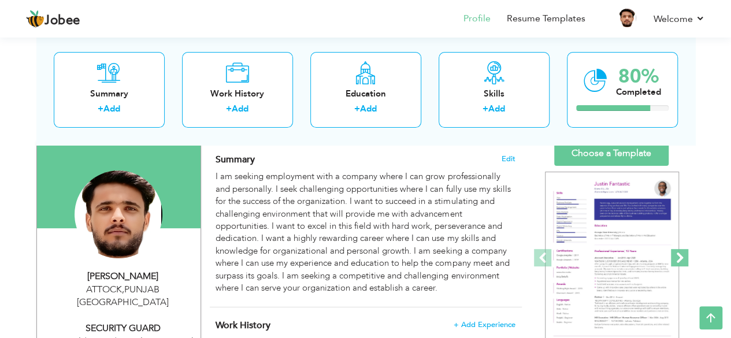
click at [684, 255] on span at bounding box center [679, 257] width 17 height 17
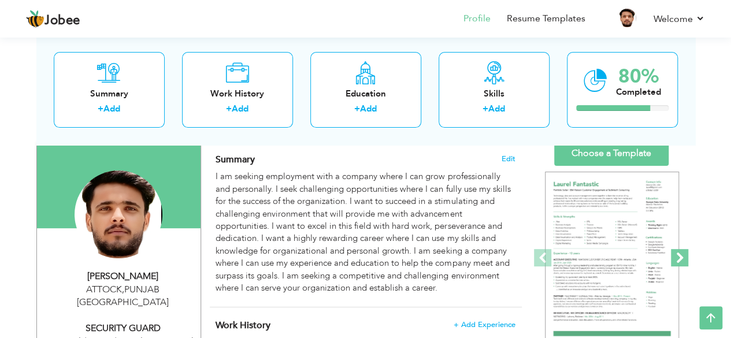
click at [684, 255] on span at bounding box center [679, 257] width 17 height 17
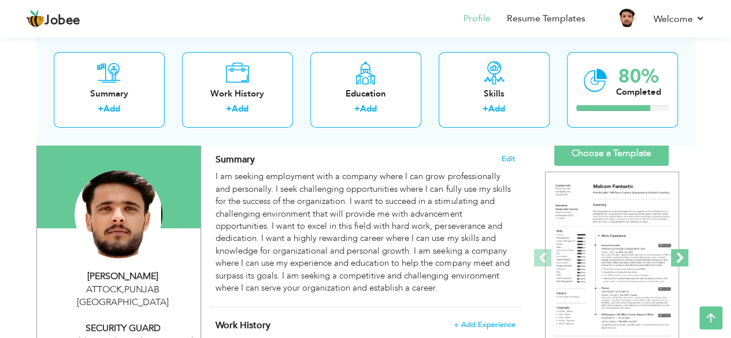
click at [684, 255] on span at bounding box center [679, 257] width 17 height 17
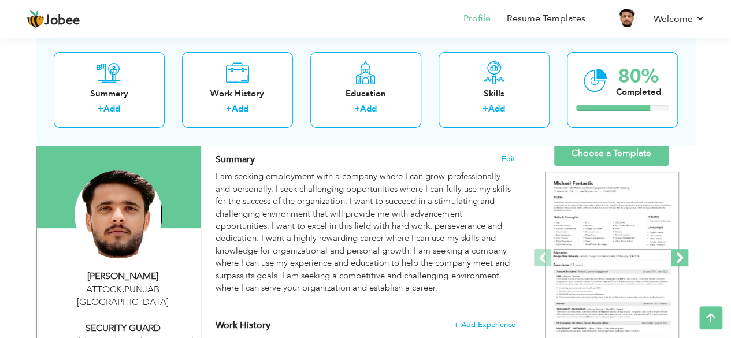
click at [684, 255] on span at bounding box center [679, 257] width 17 height 17
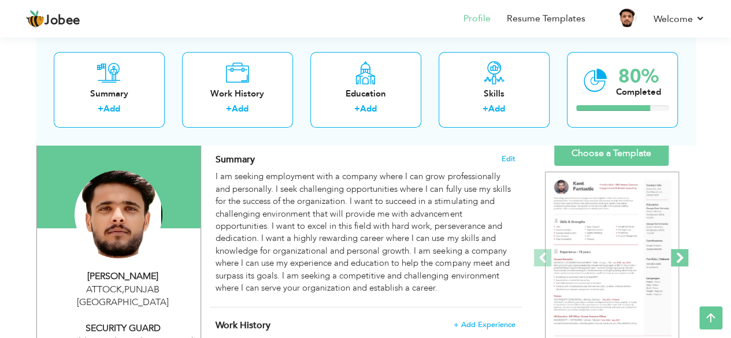
click at [684, 255] on span at bounding box center [679, 257] width 17 height 17
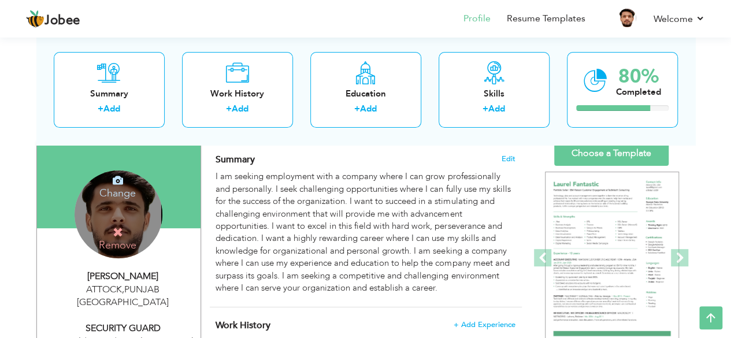
click at [141, 214] on div "Change Remove" at bounding box center [119, 214] width 88 height 88
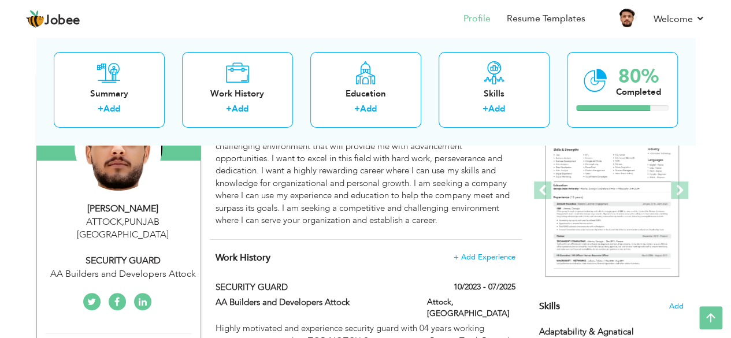
scroll to position [0, 0]
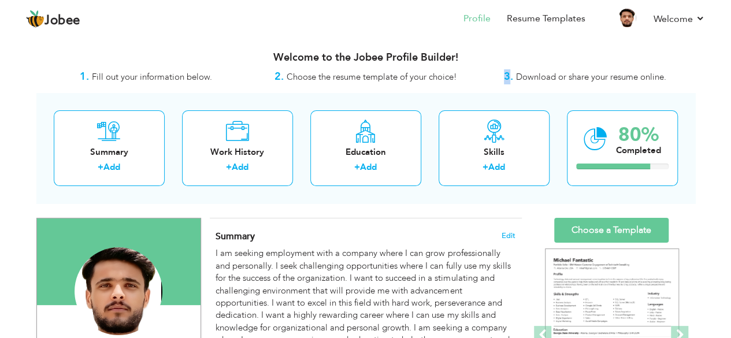
drag, startPoint x: 510, startPoint y: 79, endPoint x: 498, endPoint y: 83, distance: 12.1
click at [498, 83] on div "3. Download or share your resume online." at bounding box center [586, 76] width 220 height 15
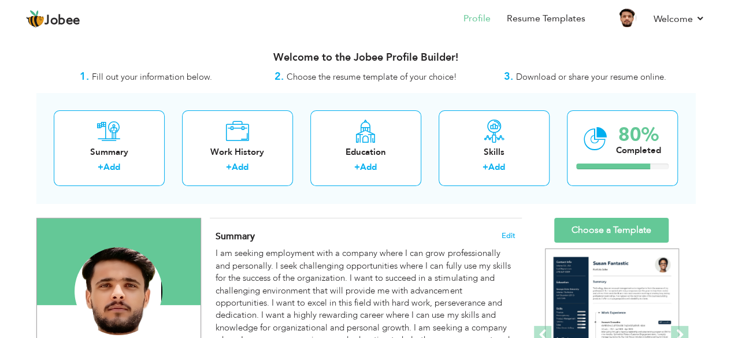
click at [243, 53] on h3 "Welcome to the Jobee Profile Builder!" at bounding box center [365, 58] width 659 height 12
